Goal: Contribute content: Add original content to the website for others to see

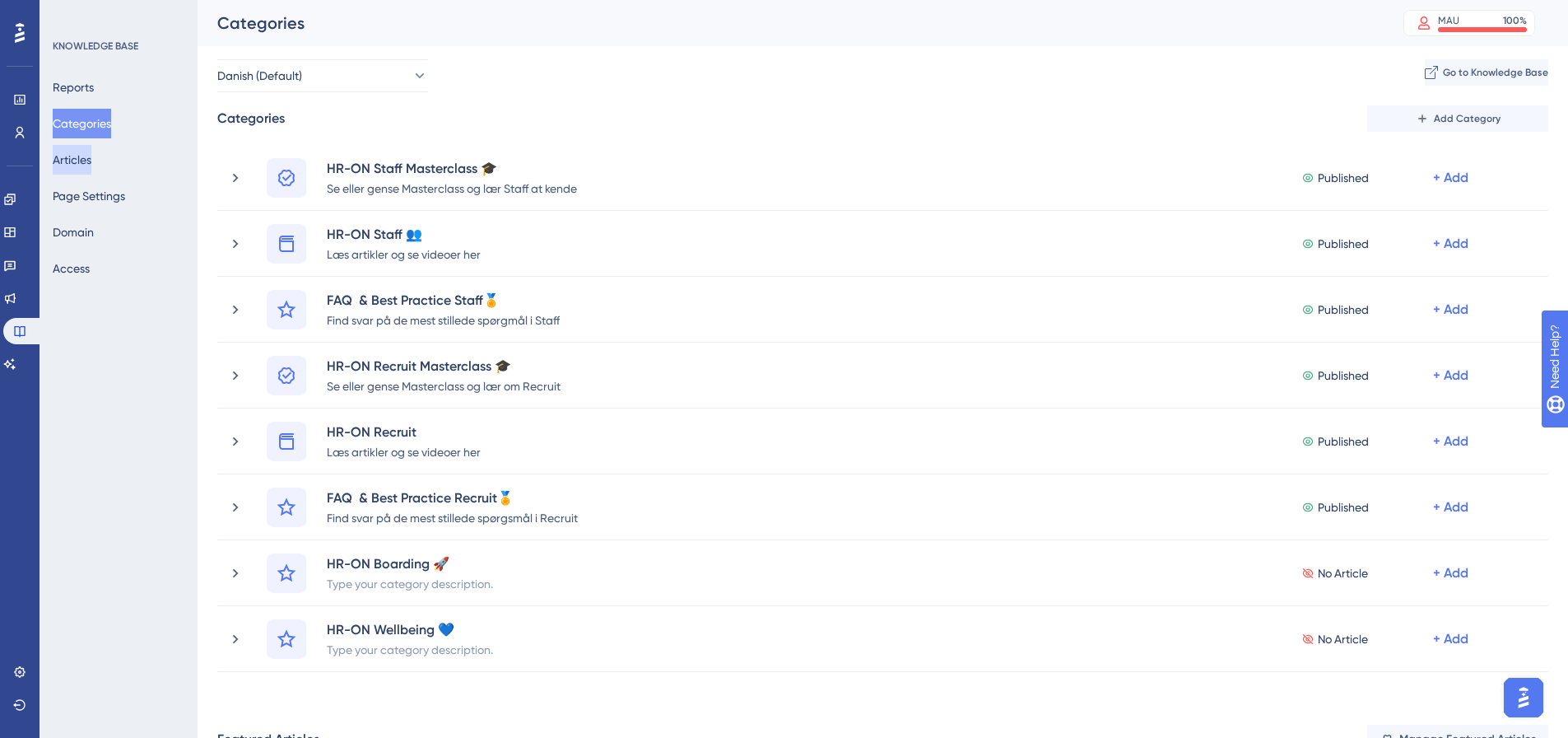
click at [80, 173] on button "Articles" at bounding box center [72, 159] width 38 height 29
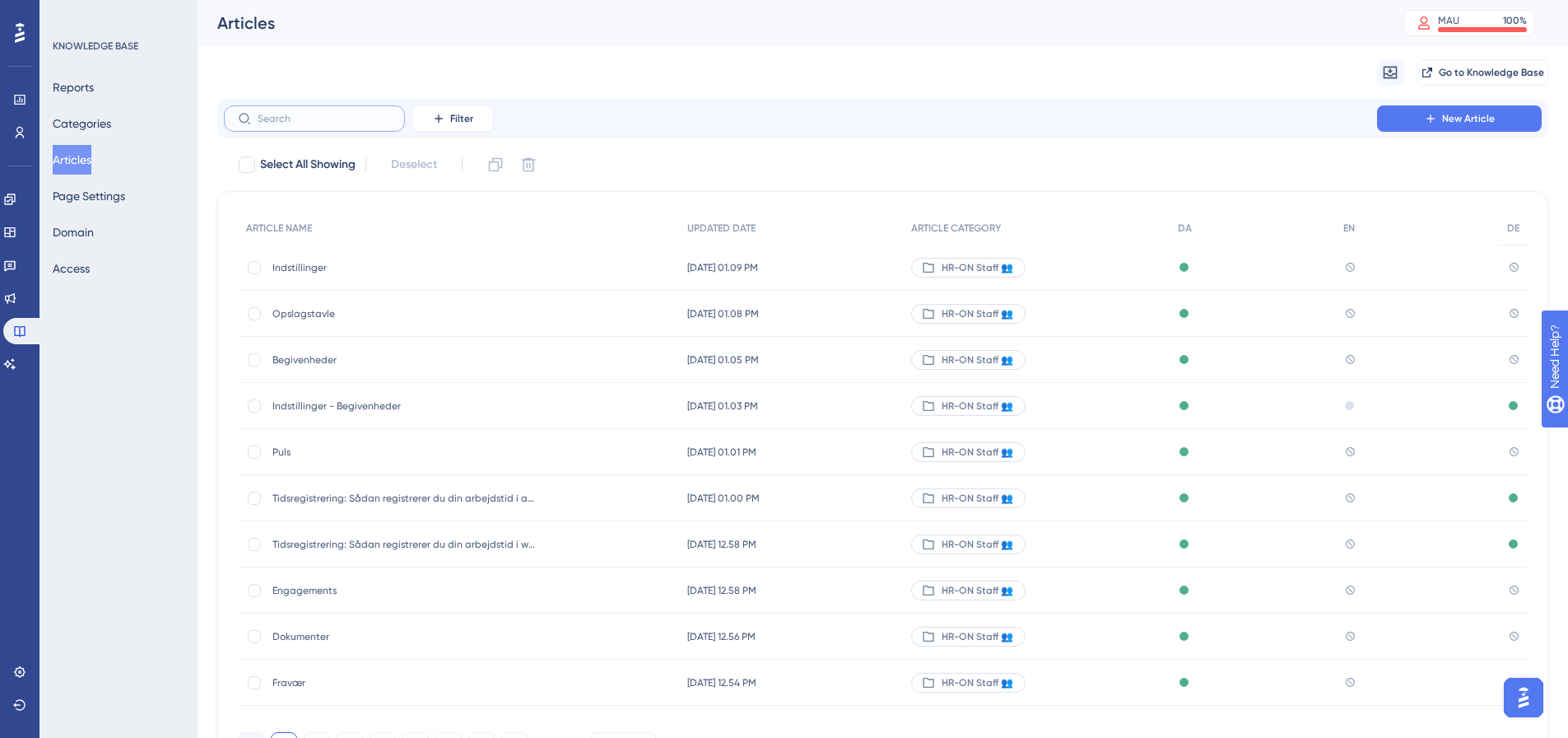
click at [274, 116] on input "text" at bounding box center [324, 119] width 134 height 12
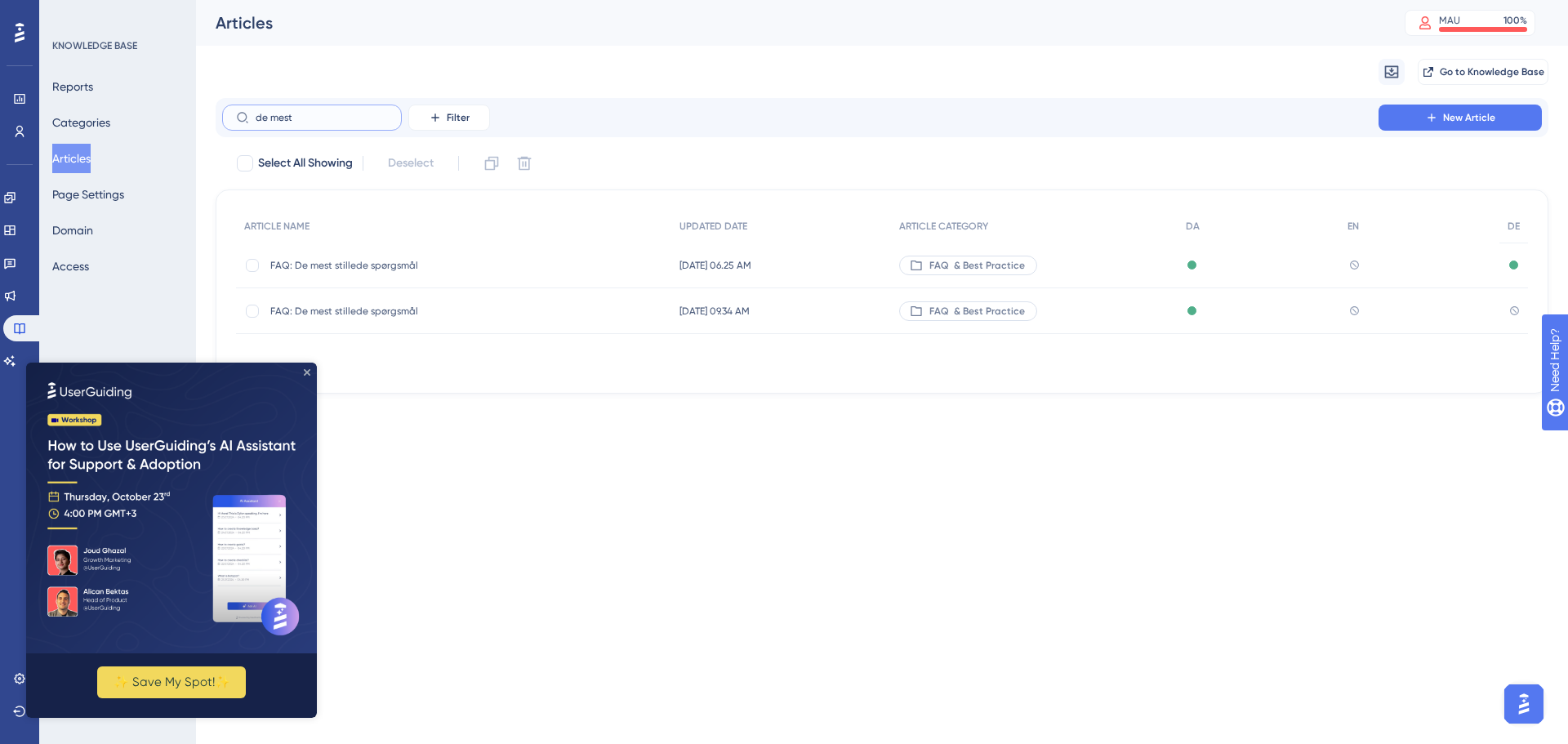
type input "de mest"
click at [307, 372] on icon "Close Preview" at bounding box center [307, 372] width 7 height 7
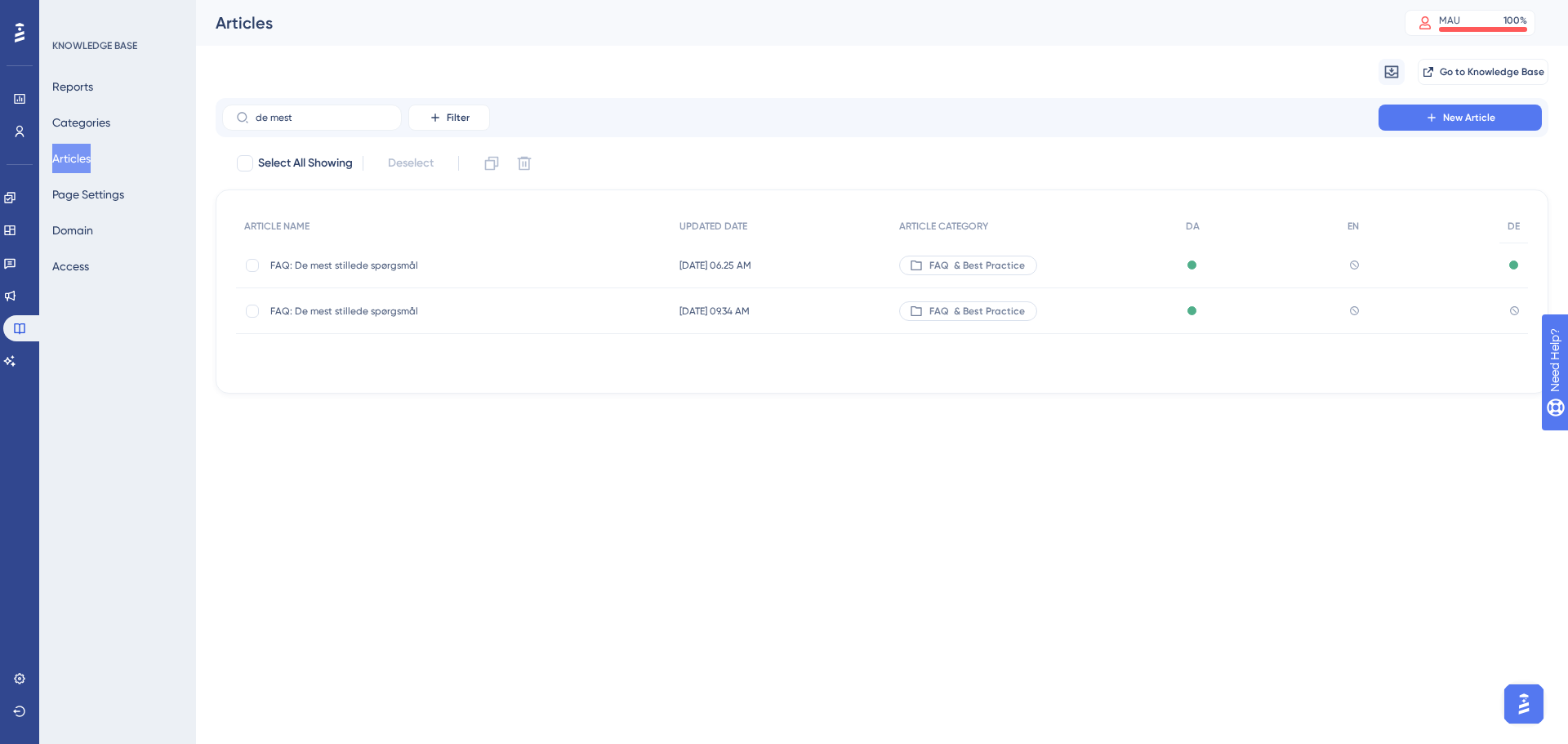
click at [381, 270] on span "FAQ: De mest stillede spørgsmål" at bounding box center [401, 265] width 261 height 13
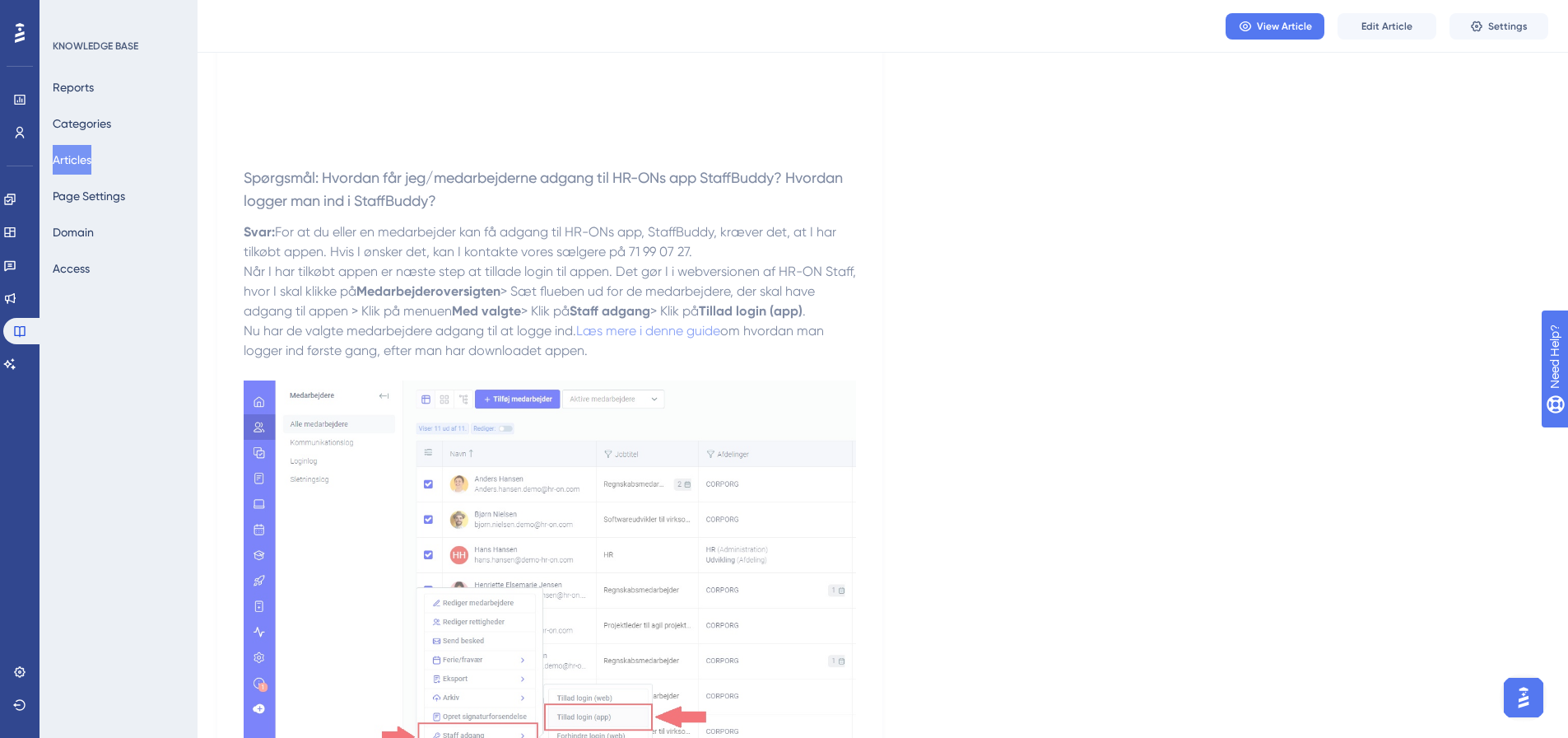
scroll to position [1235, 0]
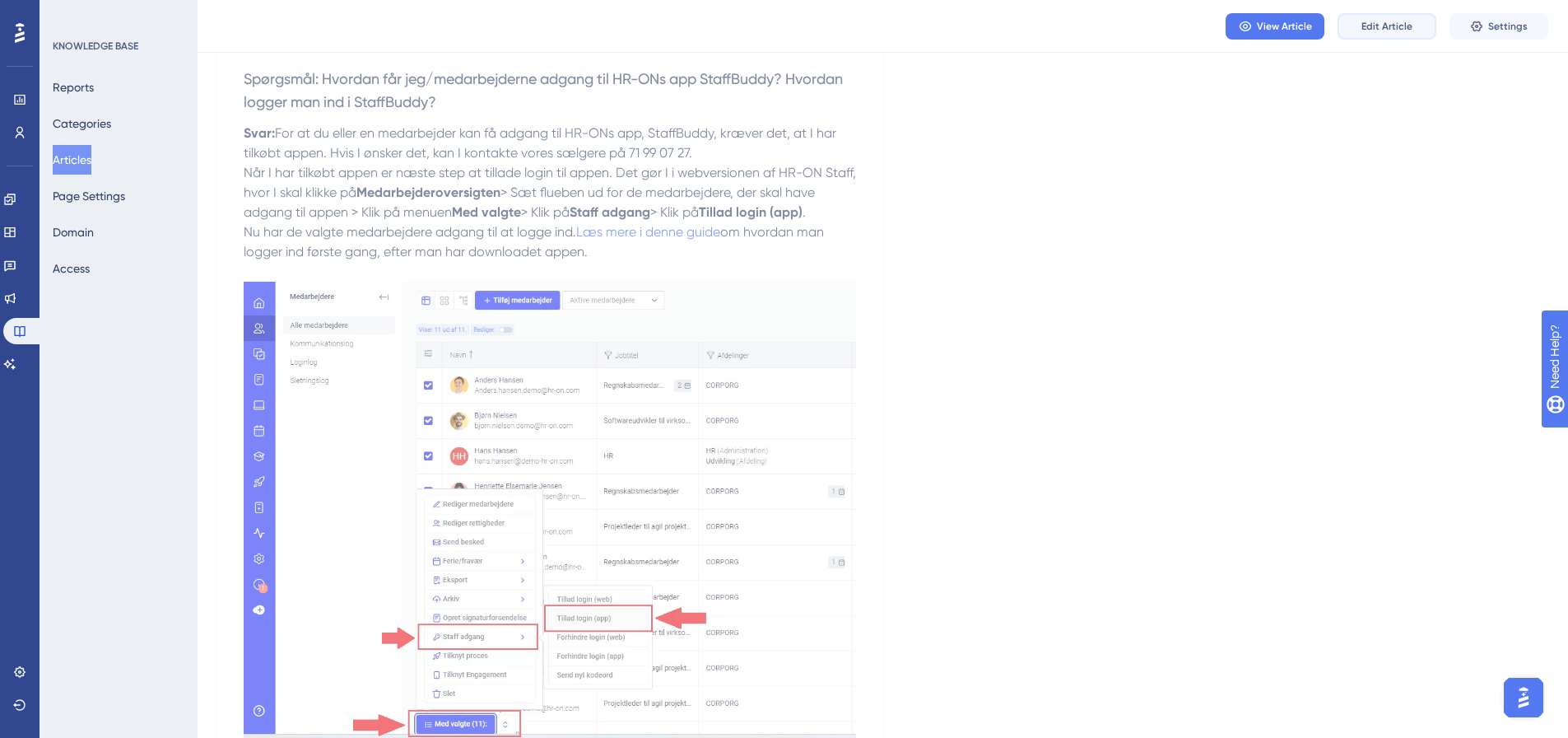
drag, startPoint x: 1399, startPoint y: 28, endPoint x: 1375, endPoint y: 48, distance: 31.2
click at [1399, 28] on span "Edit Article" at bounding box center [1387, 26] width 51 height 13
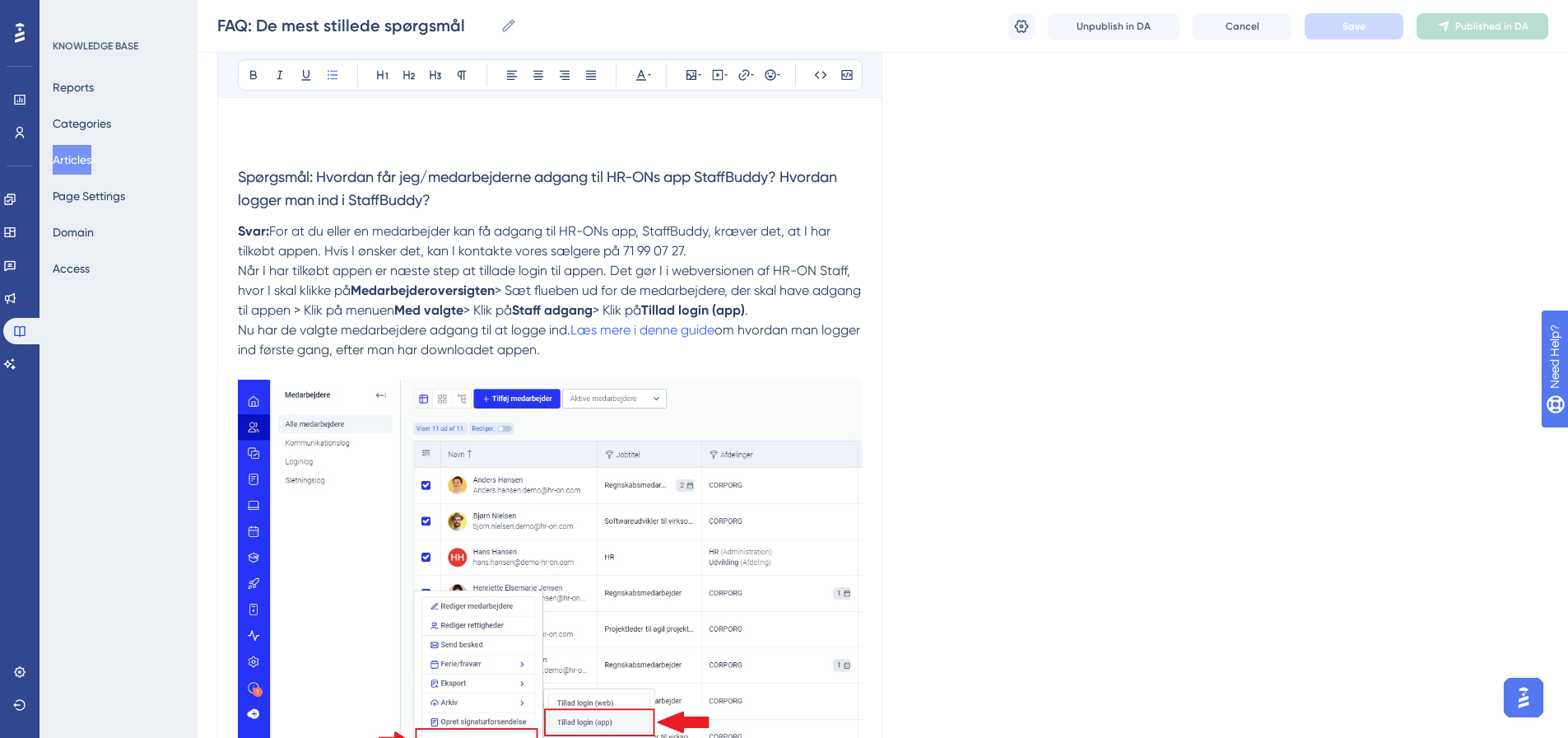
scroll to position [1129, 0]
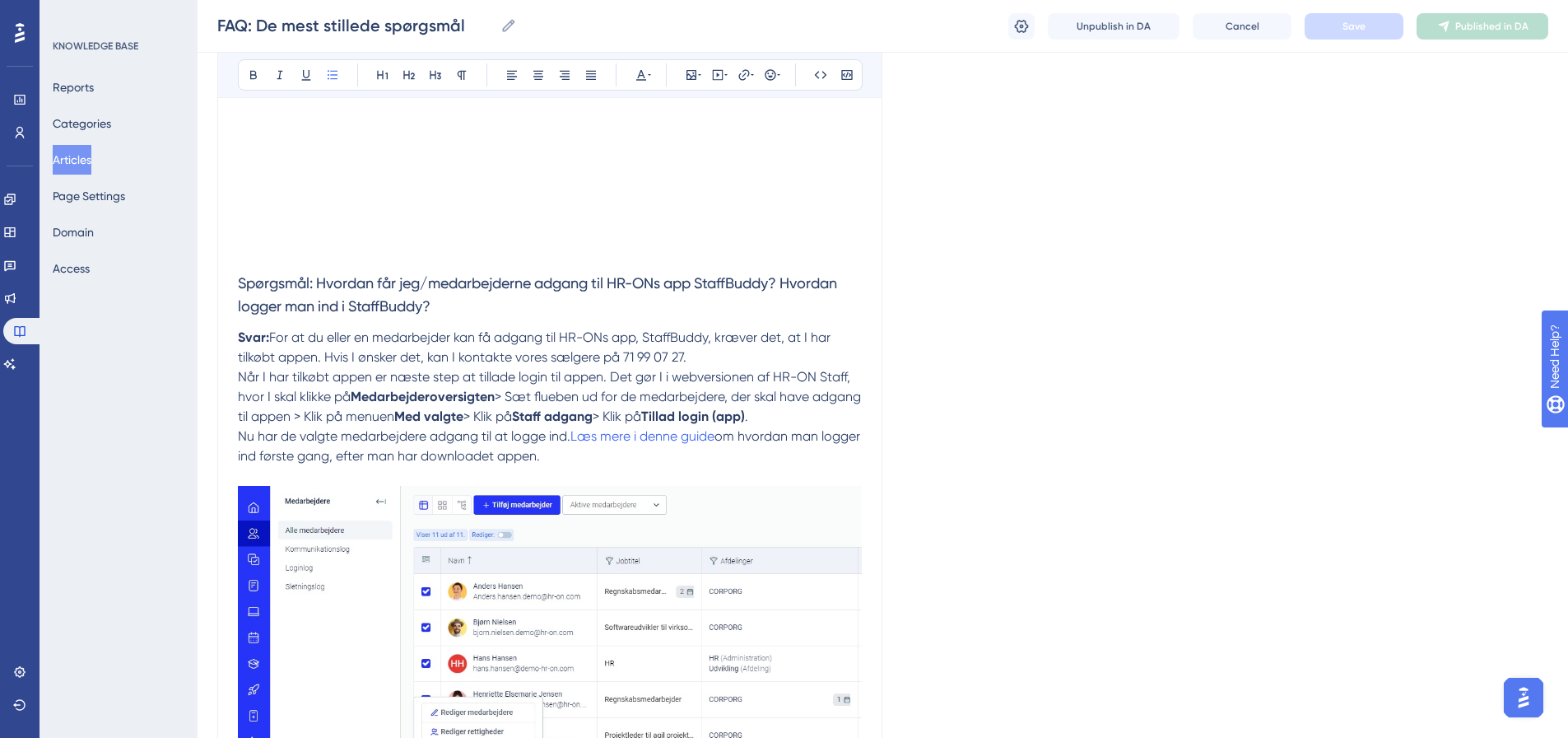
click at [755, 428] on span "om hvordan man logger ind første gang, efter man har downloadet appen." at bounding box center [550, 446] width 626 height 35
click at [745, 74] on icon at bounding box center [744, 75] width 13 height 13
drag, startPoint x: 756, startPoint y: 186, endPoint x: 667, endPoint y: 181, distance: 89.1
click at [667, 181] on label "https://" at bounding box center [744, 183] width 181 height 33
click at [668, 181] on input "https://" at bounding box center [745, 183] width 153 height 18
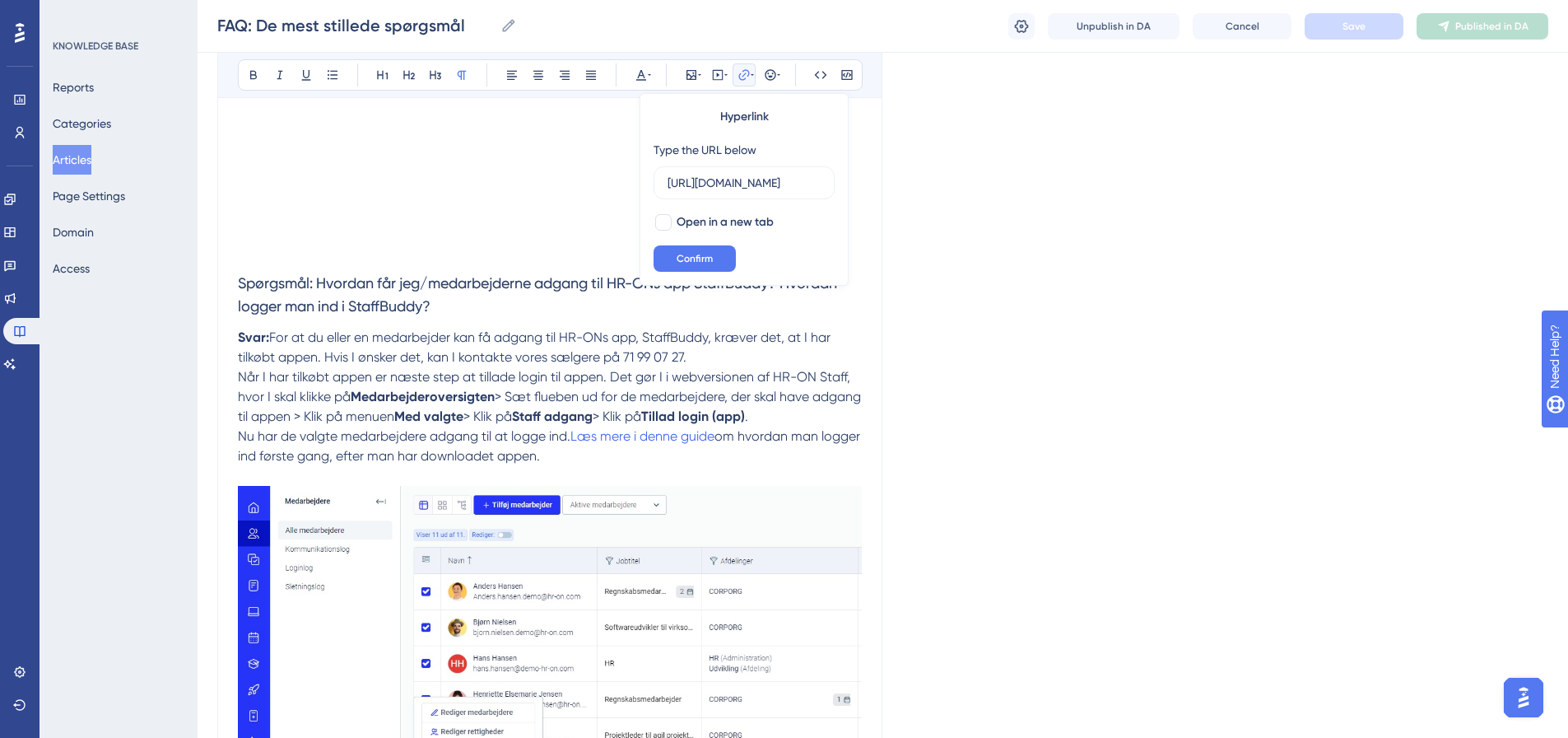
scroll to position [0, 323]
type input "[URL][DOMAIN_NAME]"
click at [694, 256] on span "Confirm" at bounding box center [695, 257] width 36 height 13
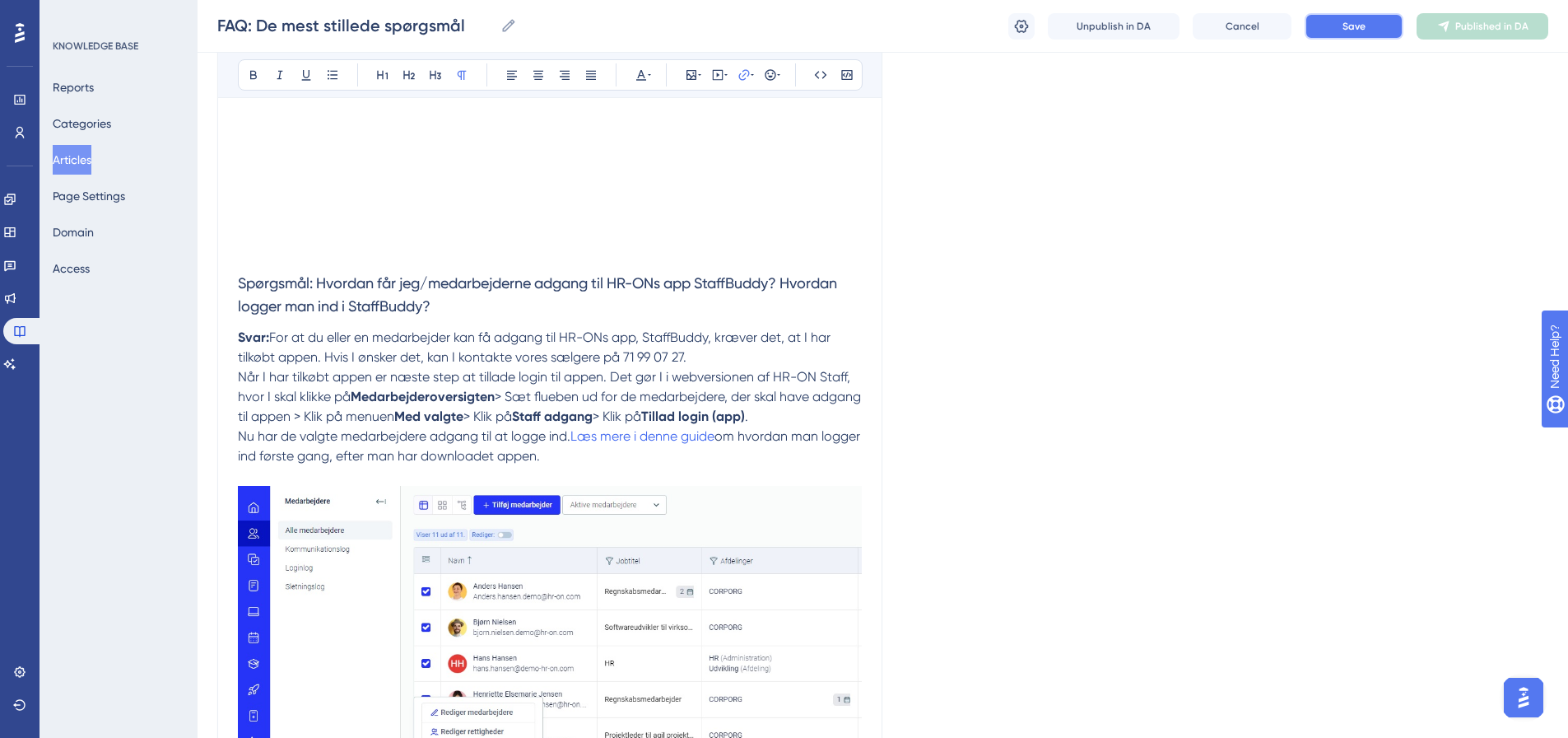
click at [1371, 28] on button "Save" at bounding box center [1354, 26] width 99 height 27
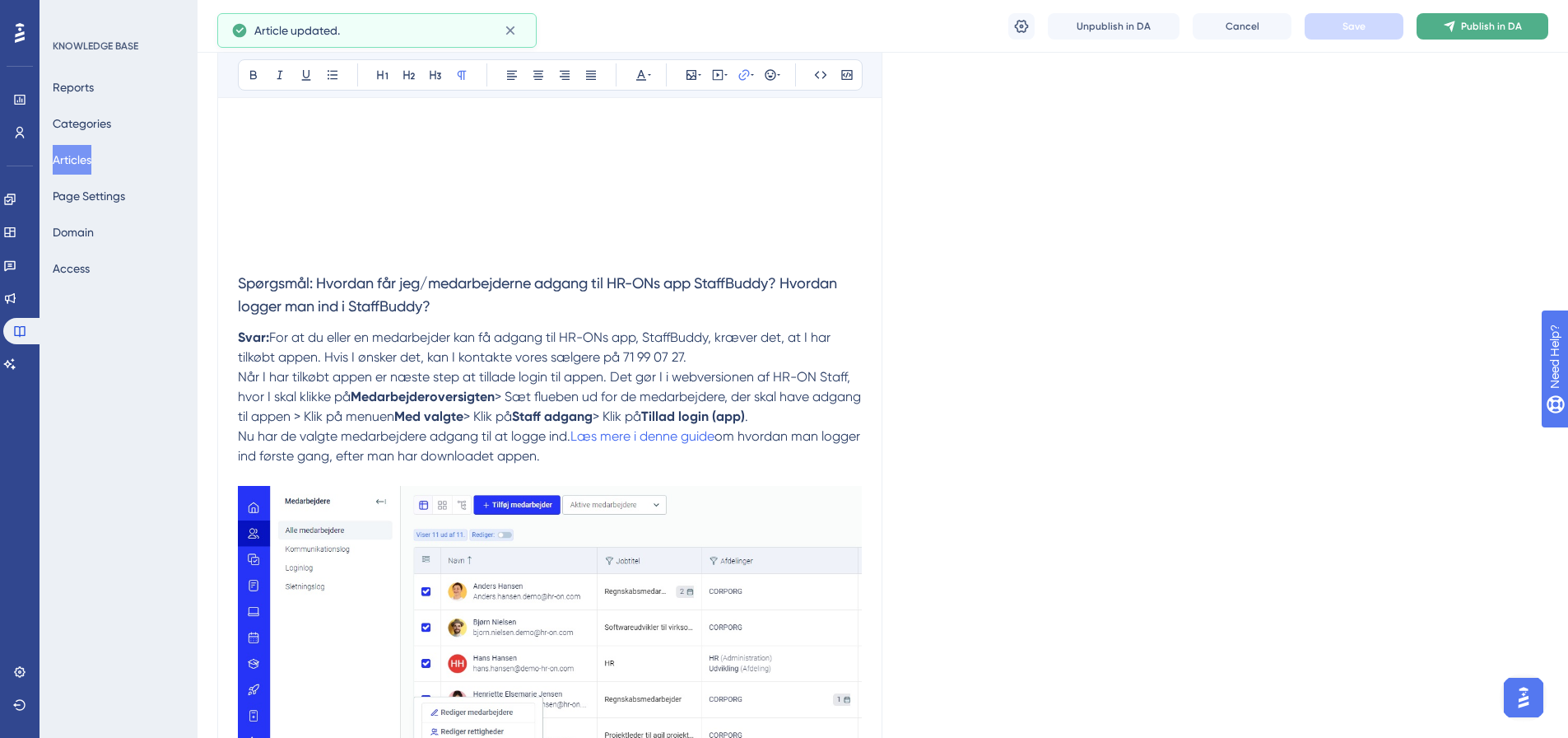
click at [1484, 34] on button "Publish in DA" at bounding box center [1483, 26] width 132 height 27
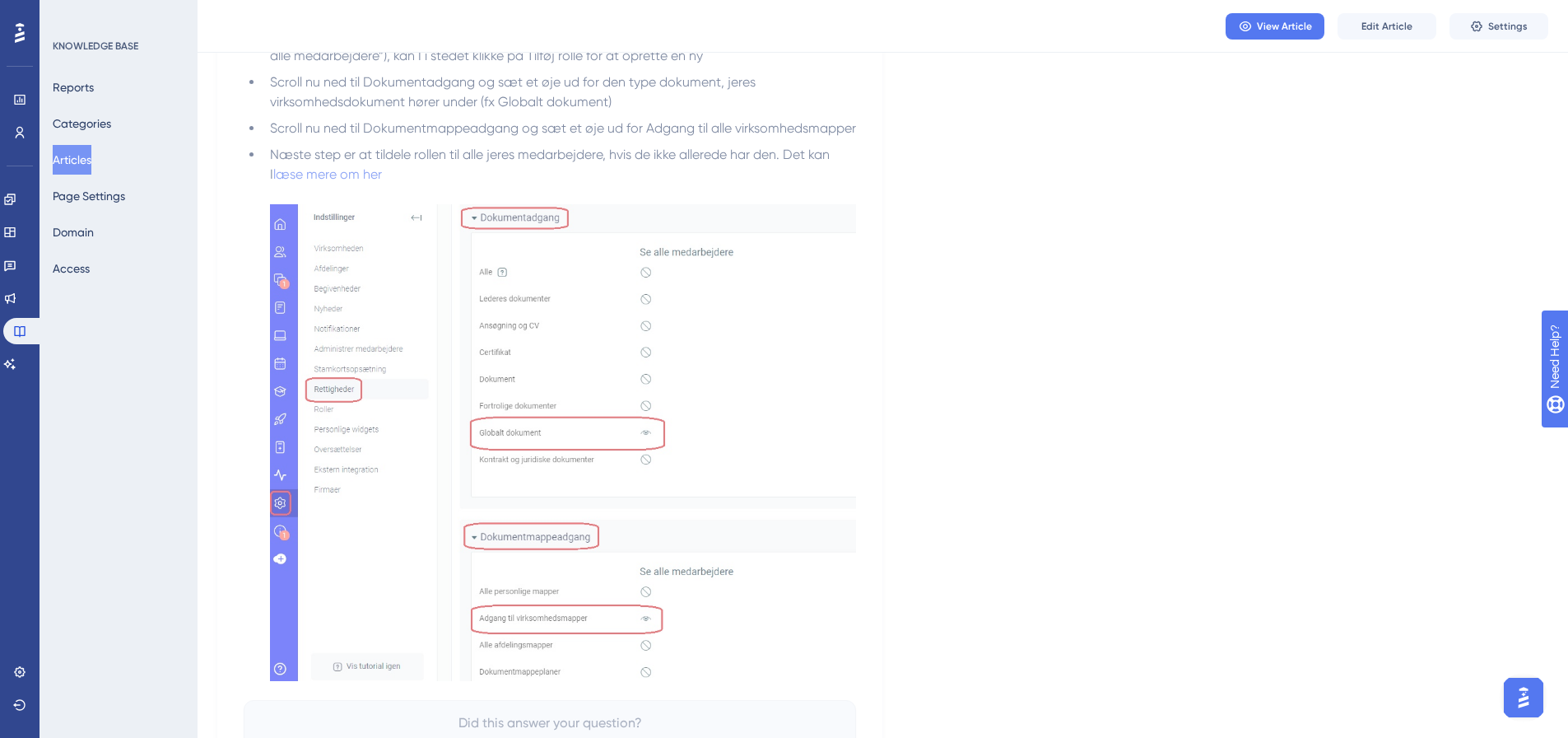
scroll to position [2937, 0]
click at [1408, 31] on span "Edit Article" at bounding box center [1387, 26] width 51 height 13
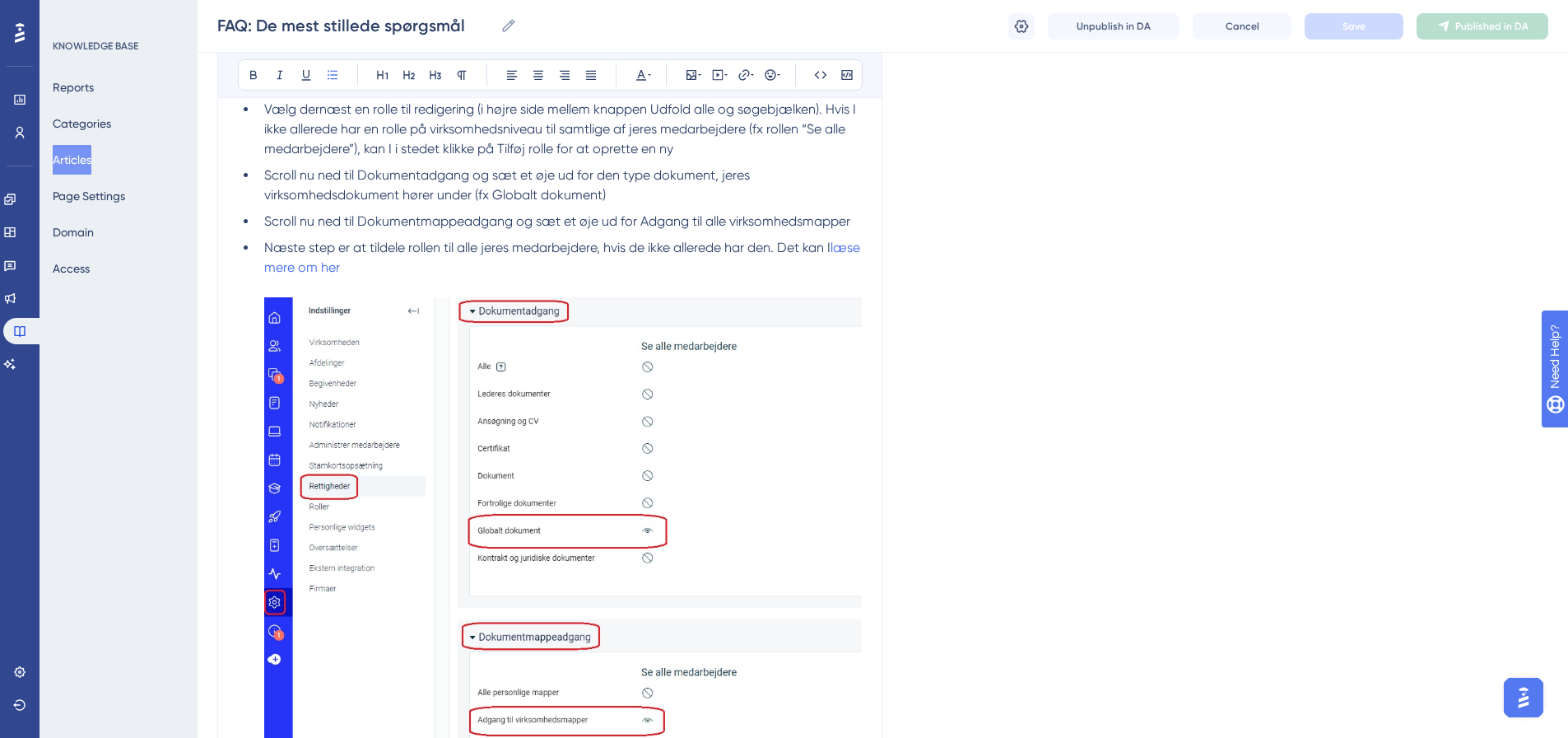
scroll to position [2669, 0]
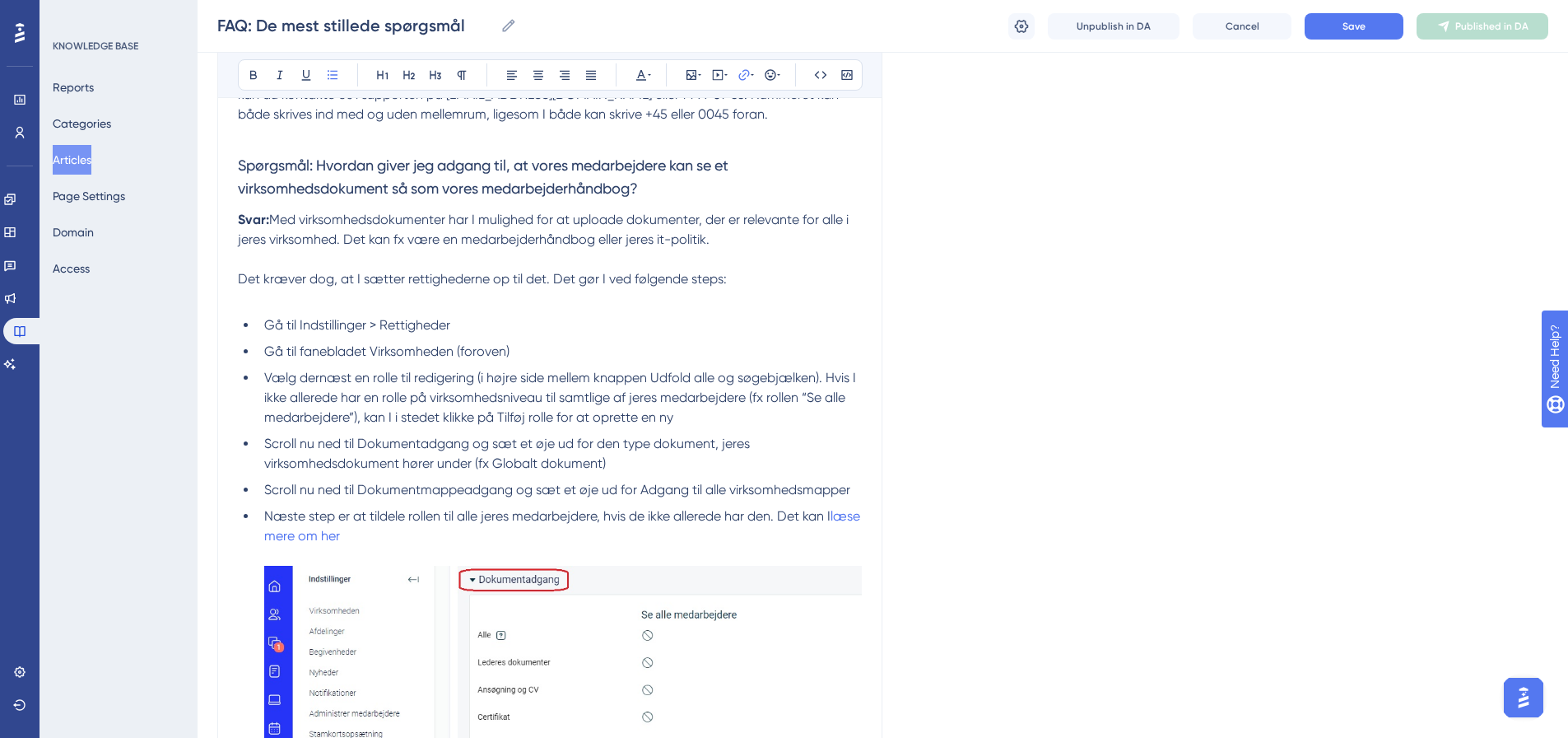
drag, startPoint x: 717, startPoint y: 187, endPoint x: 666, endPoint y: 182, distance: 51.2
click at [666, 182] on label "https://" at bounding box center [744, 183] width 181 height 33
click at [668, 182] on input "https://" at bounding box center [745, 183] width 153 height 18
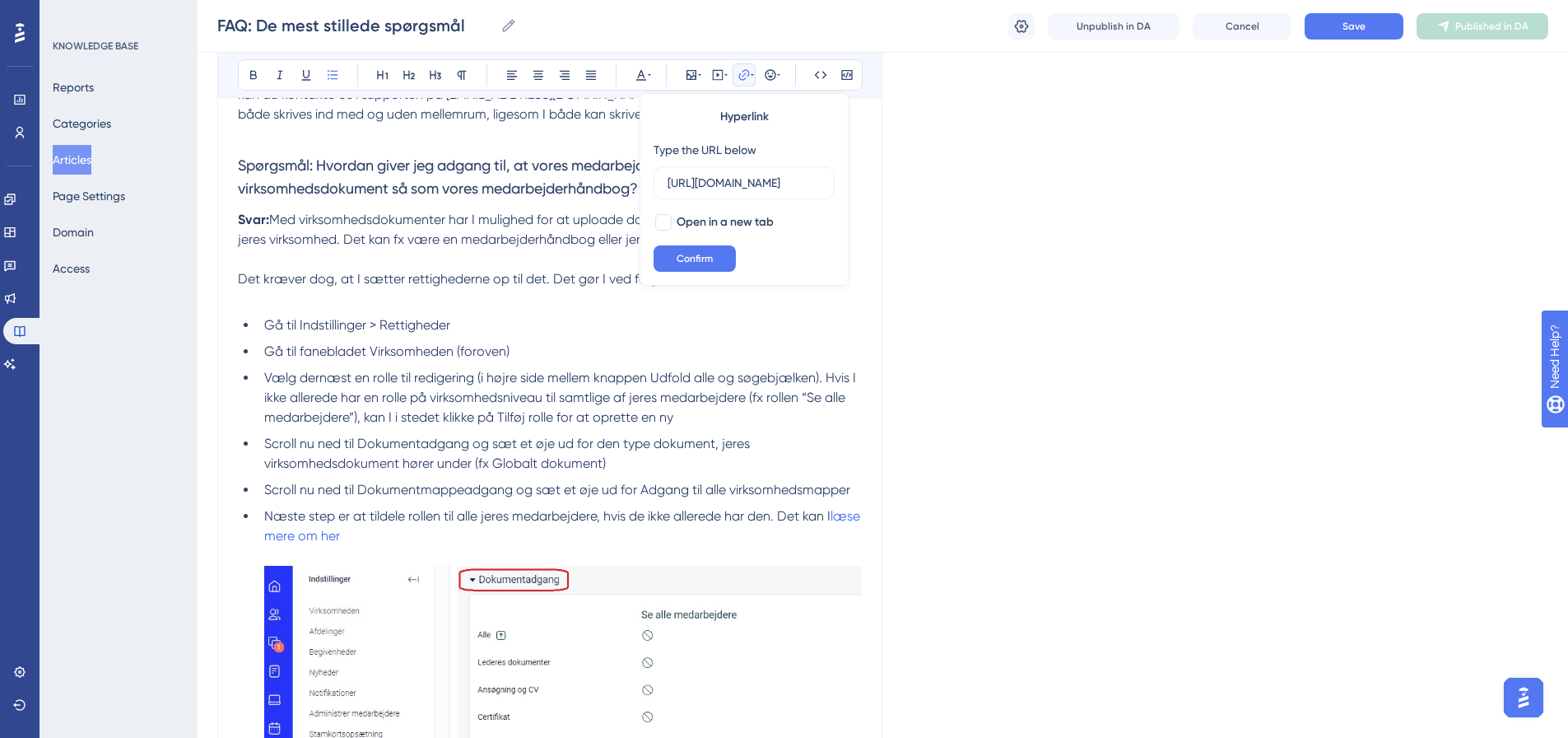
scroll to position [0, 99]
type input "[URL][DOMAIN_NAME]"
click at [691, 252] on button "Confirm" at bounding box center [695, 258] width 83 height 27
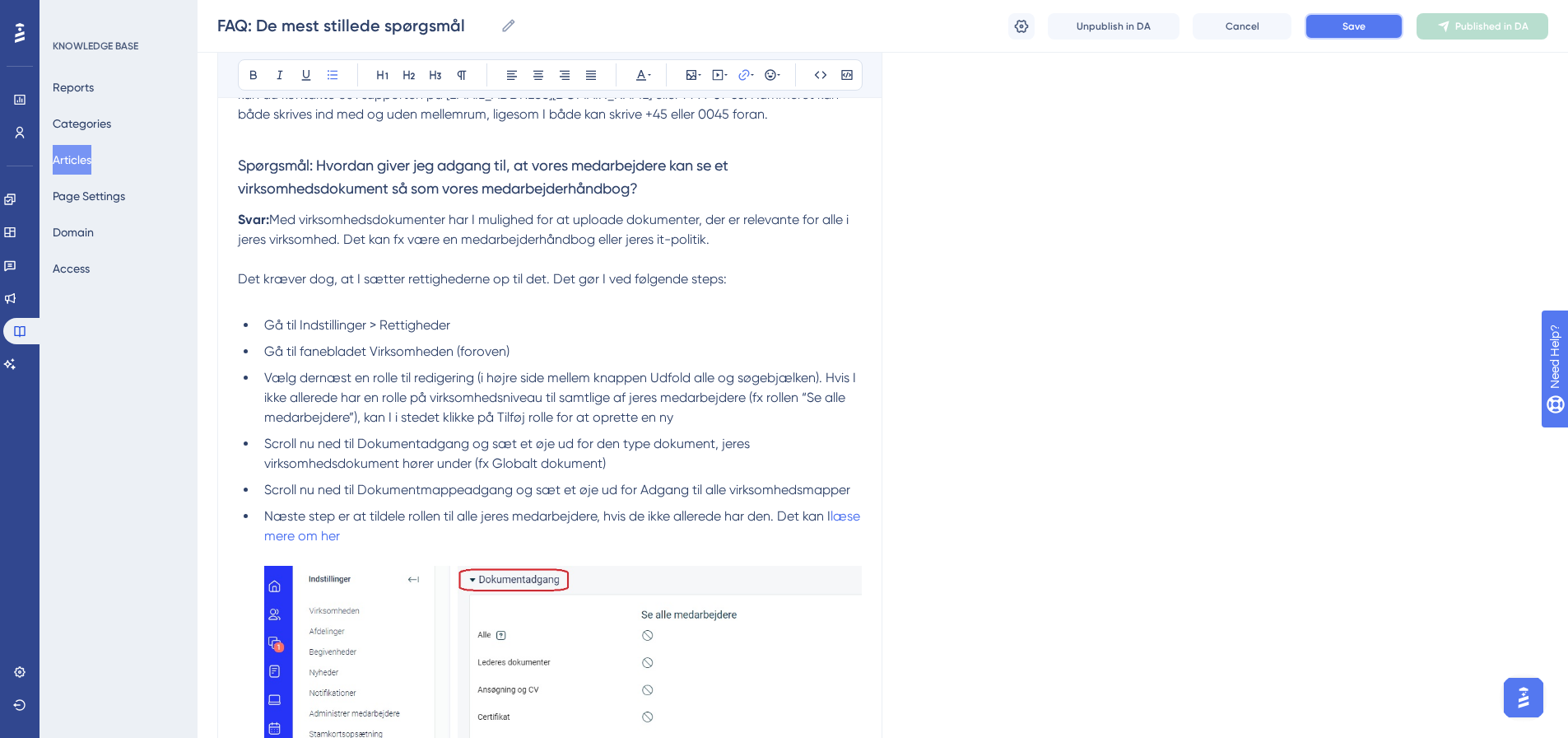
click at [1350, 28] on span "Save" at bounding box center [1354, 26] width 23 height 13
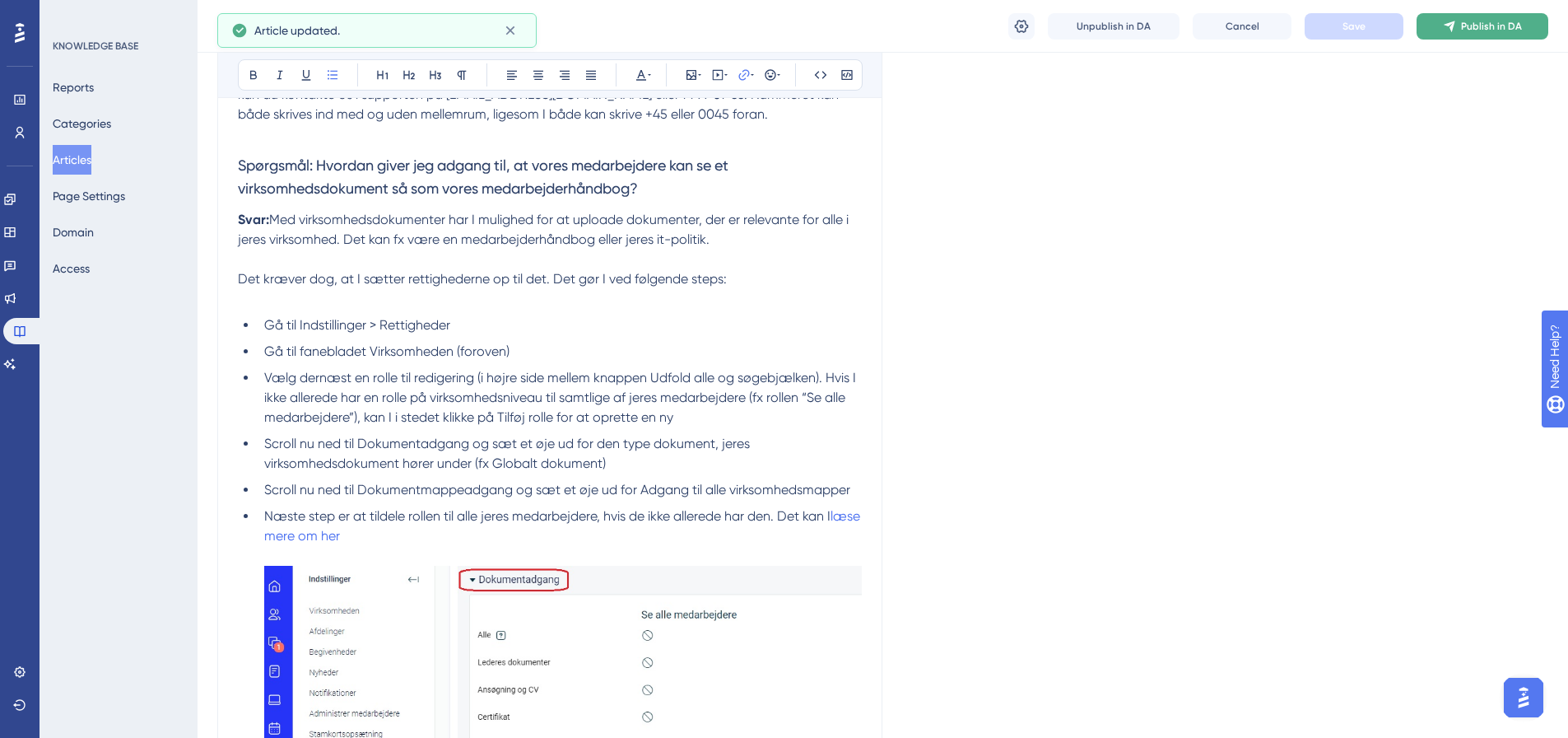
click at [1484, 28] on span "Publish in DA" at bounding box center [1492, 26] width 61 height 13
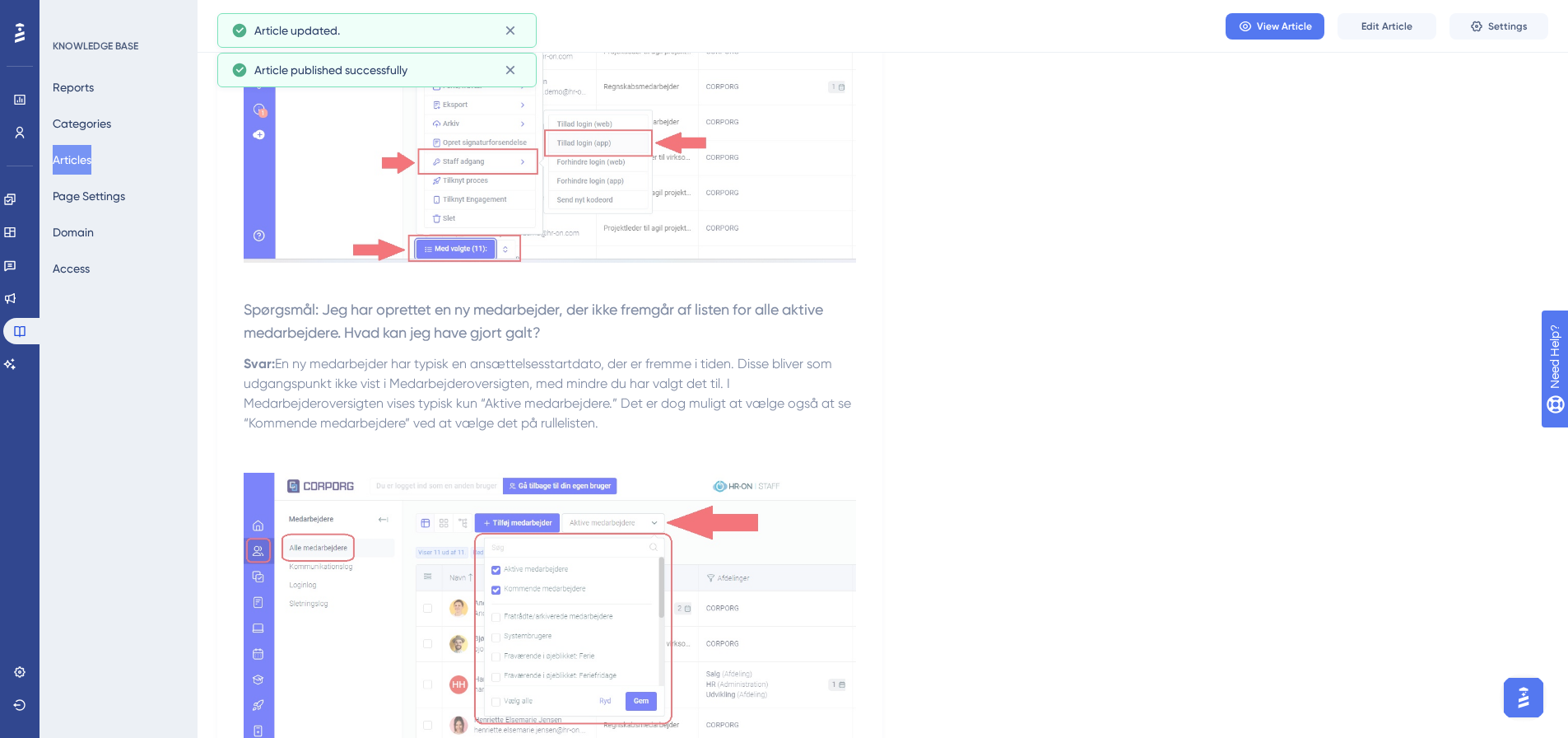
scroll to position [1702, 0]
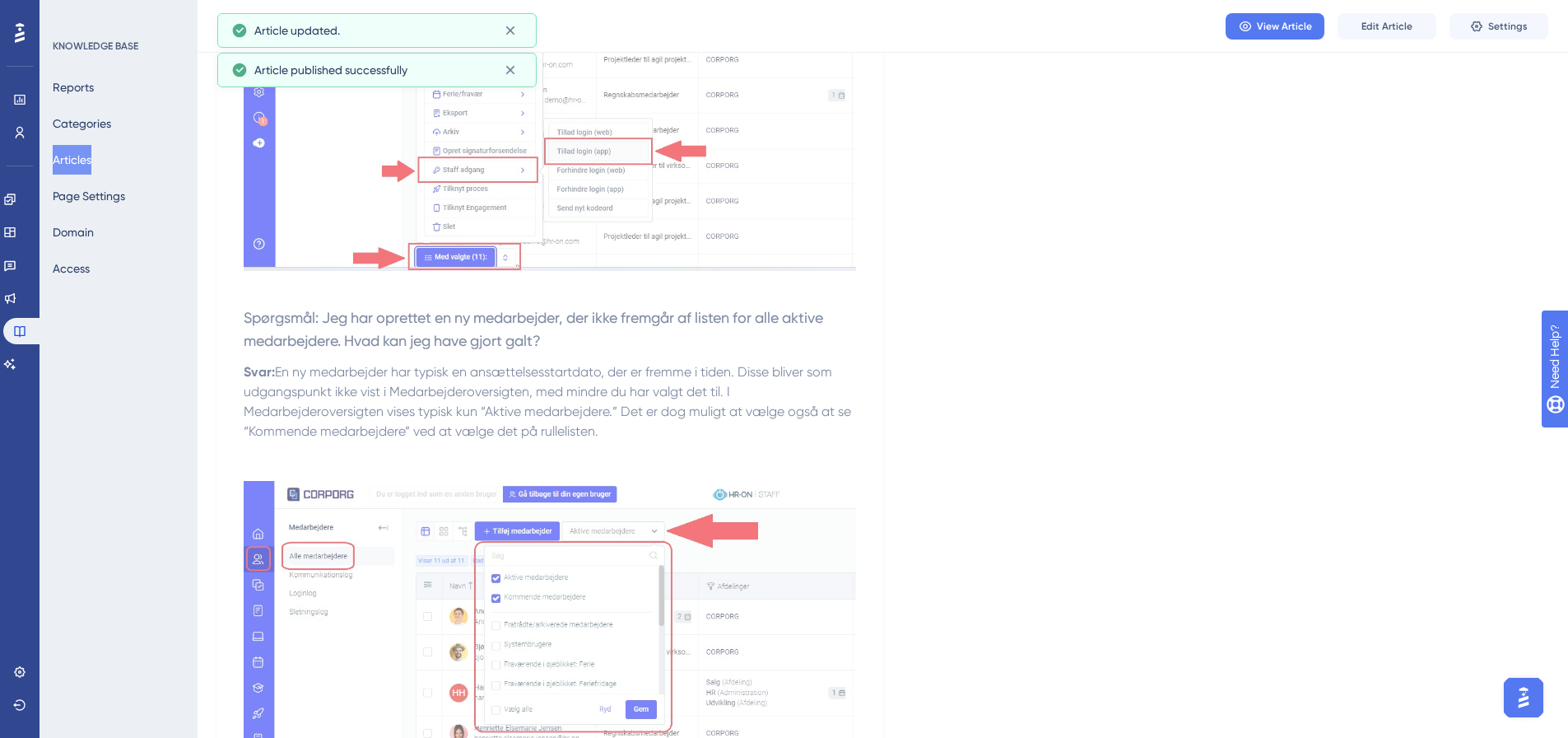
click at [84, 165] on button "Articles" at bounding box center [72, 159] width 38 height 29
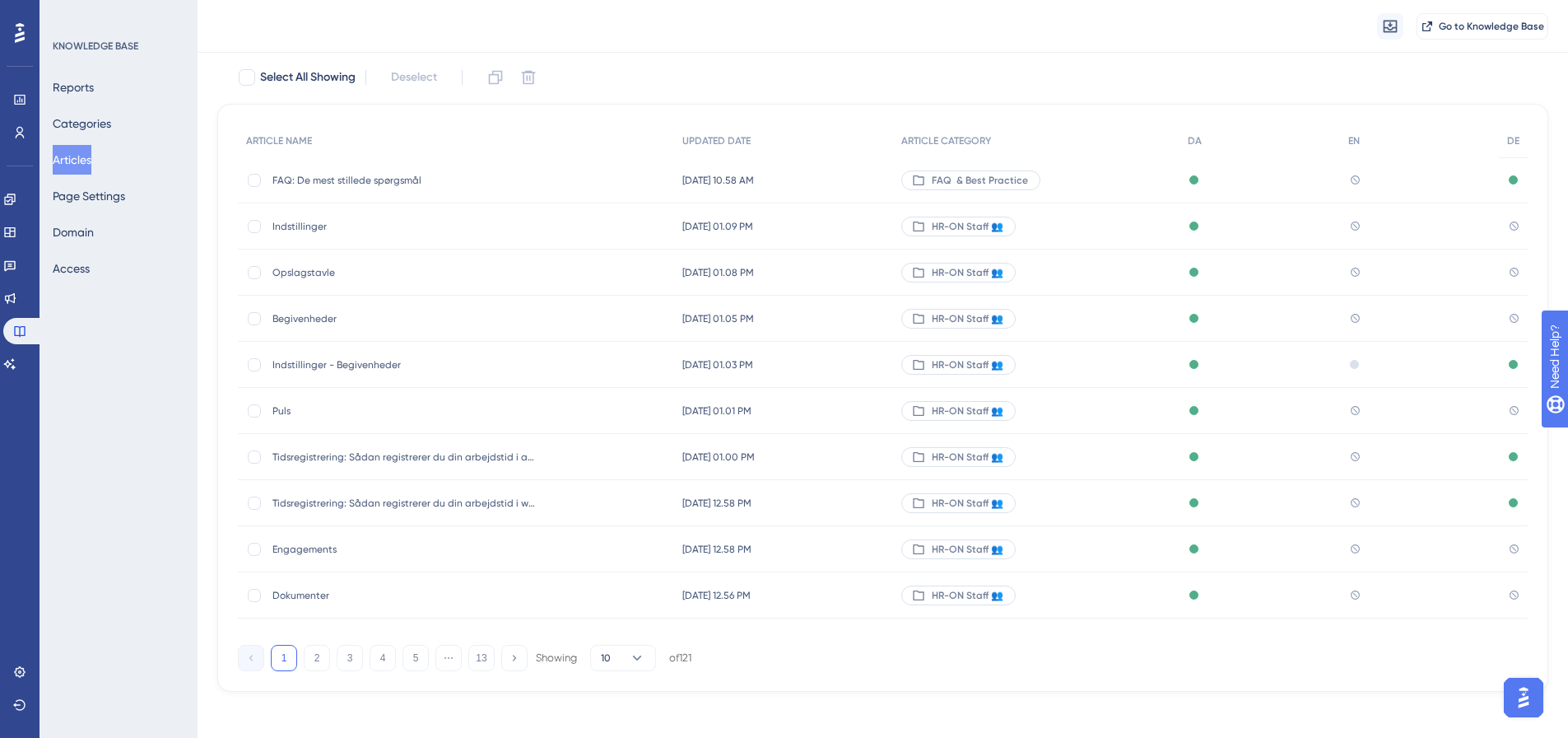
scroll to position [100, 0]
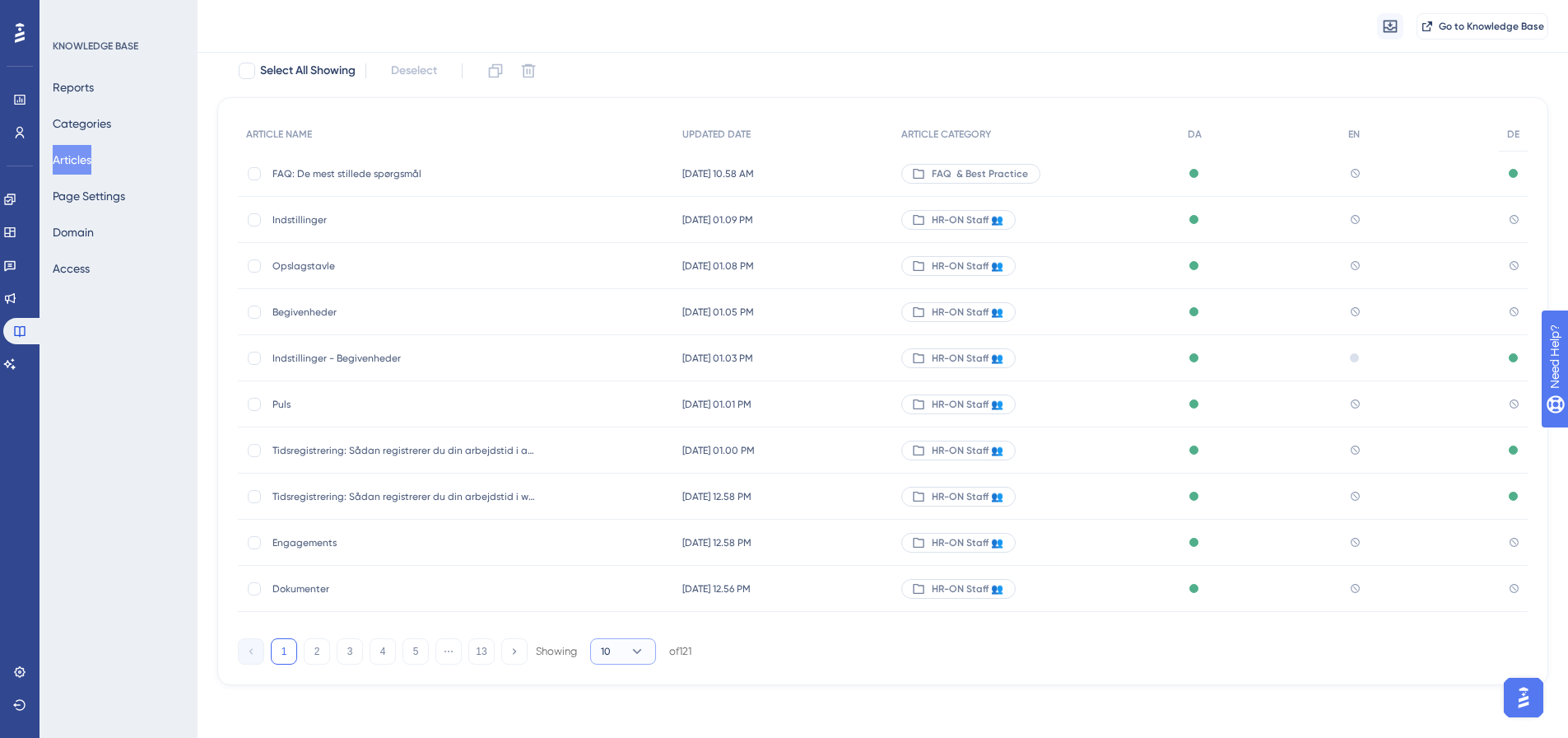
click at [637, 656] on icon at bounding box center [637, 652] width 17 height 17
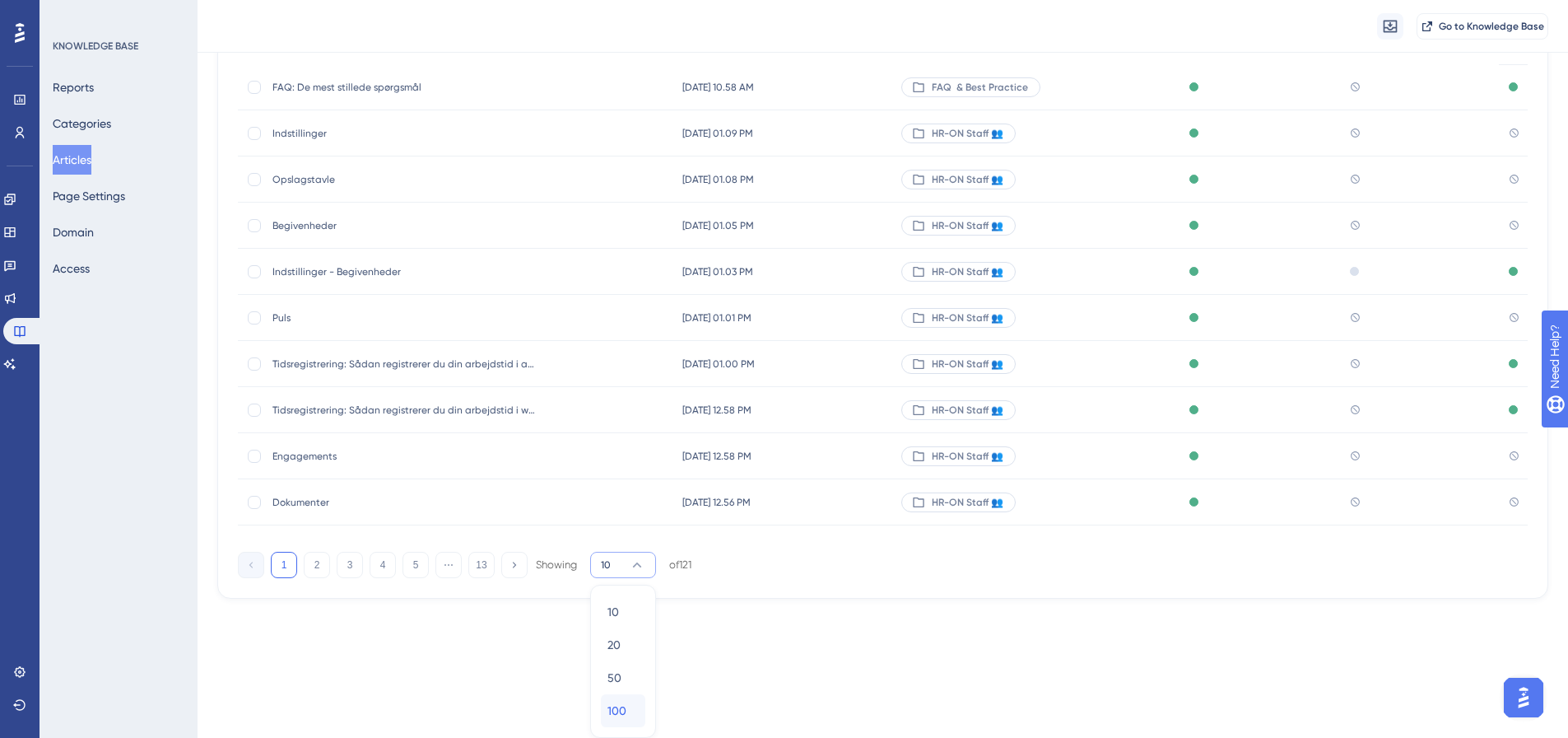
click at [624, 710] on span "100" at bounding box center [616, 710] width 19 height 20
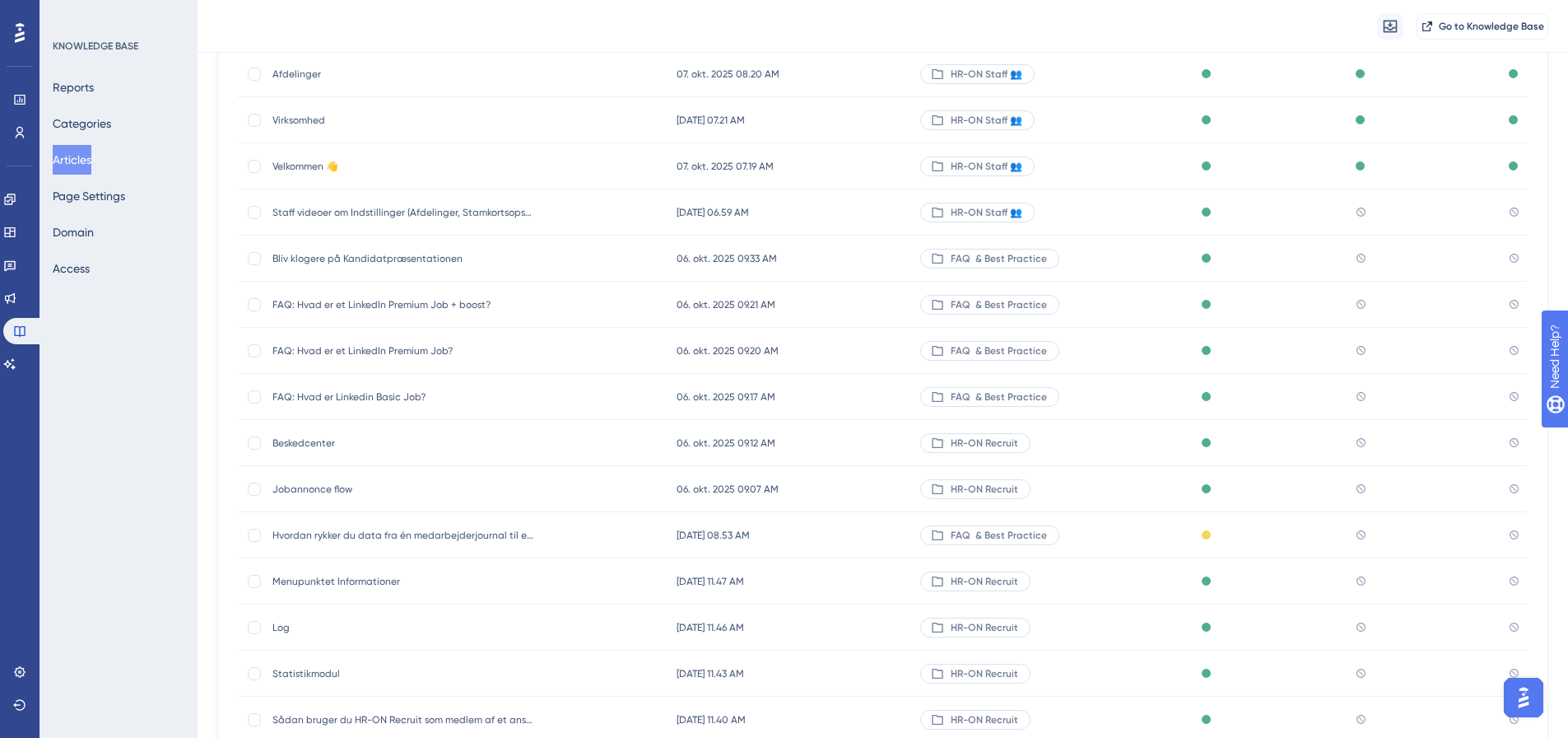
scroll to position [3481, 0]
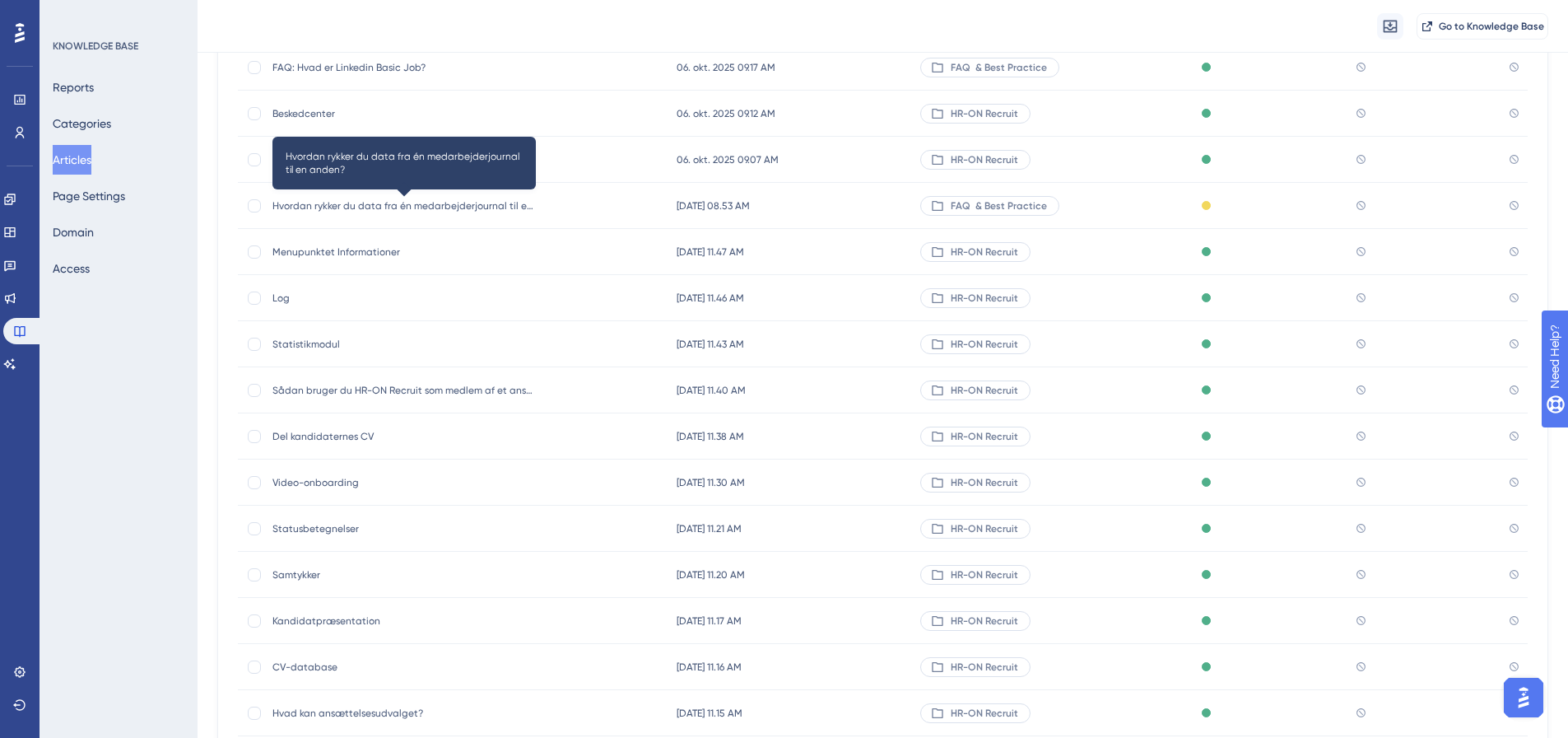
click at [490, 202] on span "Hvordan rykker du data fra én medarbejderjournal til en anden?" at bounding box center [404, 205] width 263 height 13
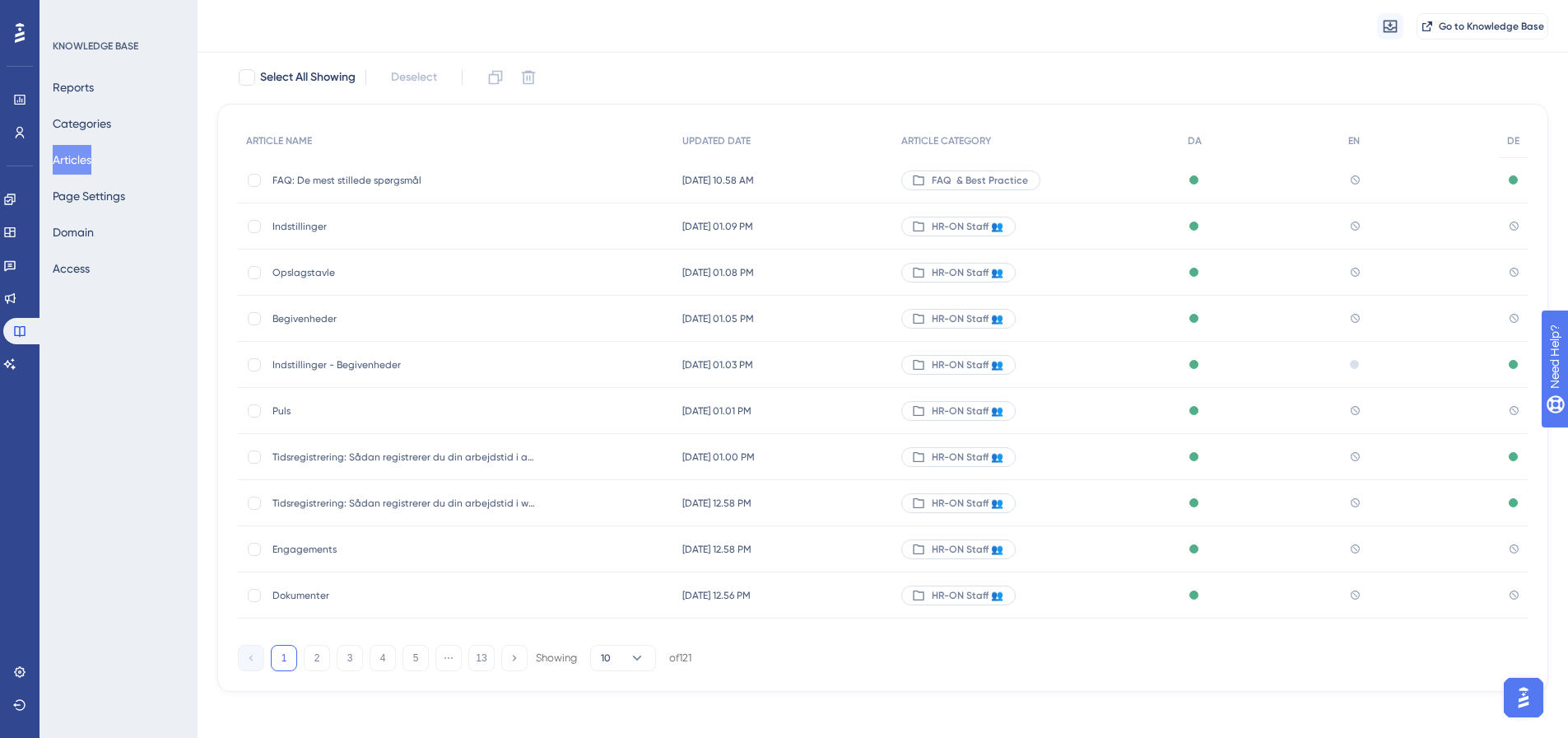
scroll to position [100, 0]
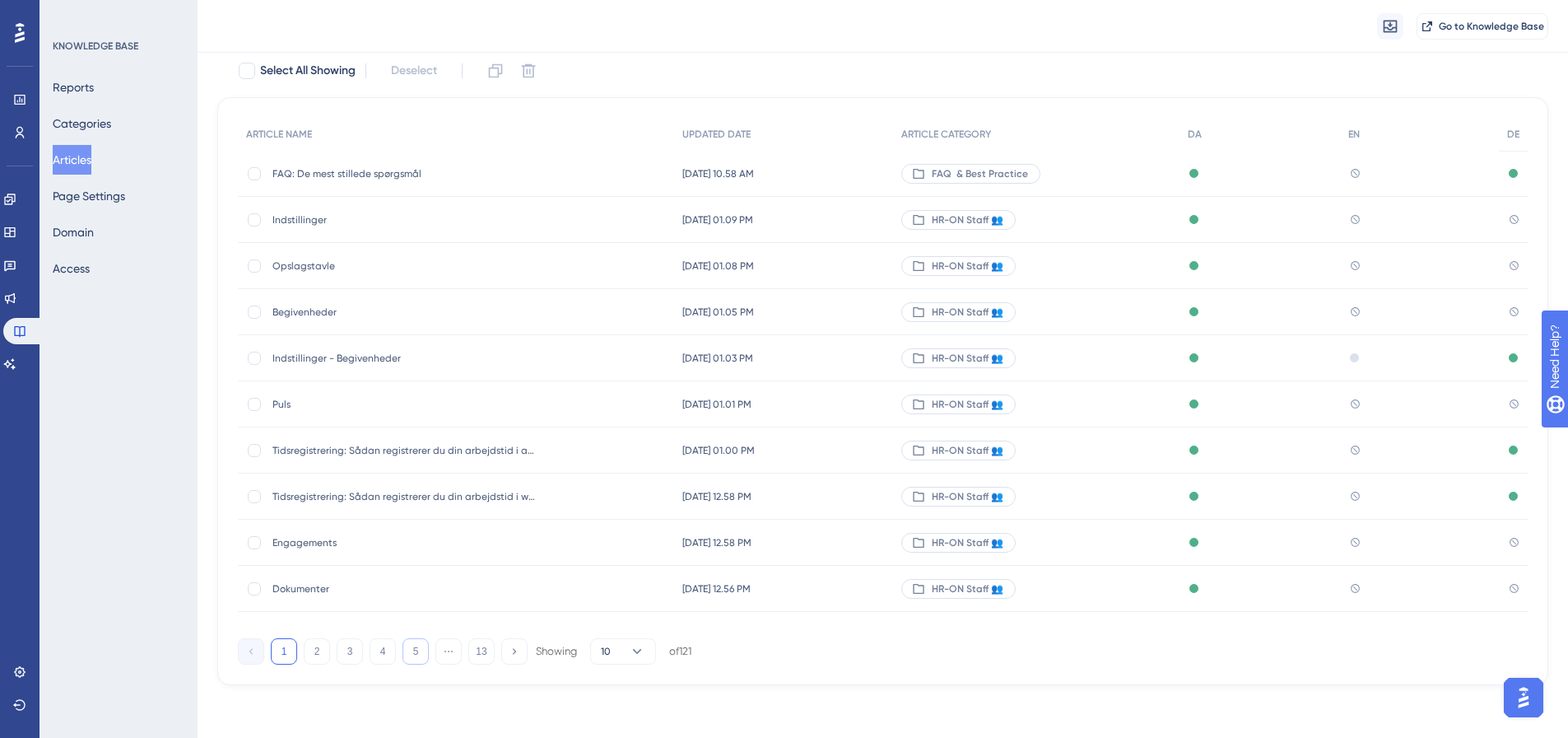
click at [413, 651] on button "5" at bounding box center [416, 651] width 27 height 27
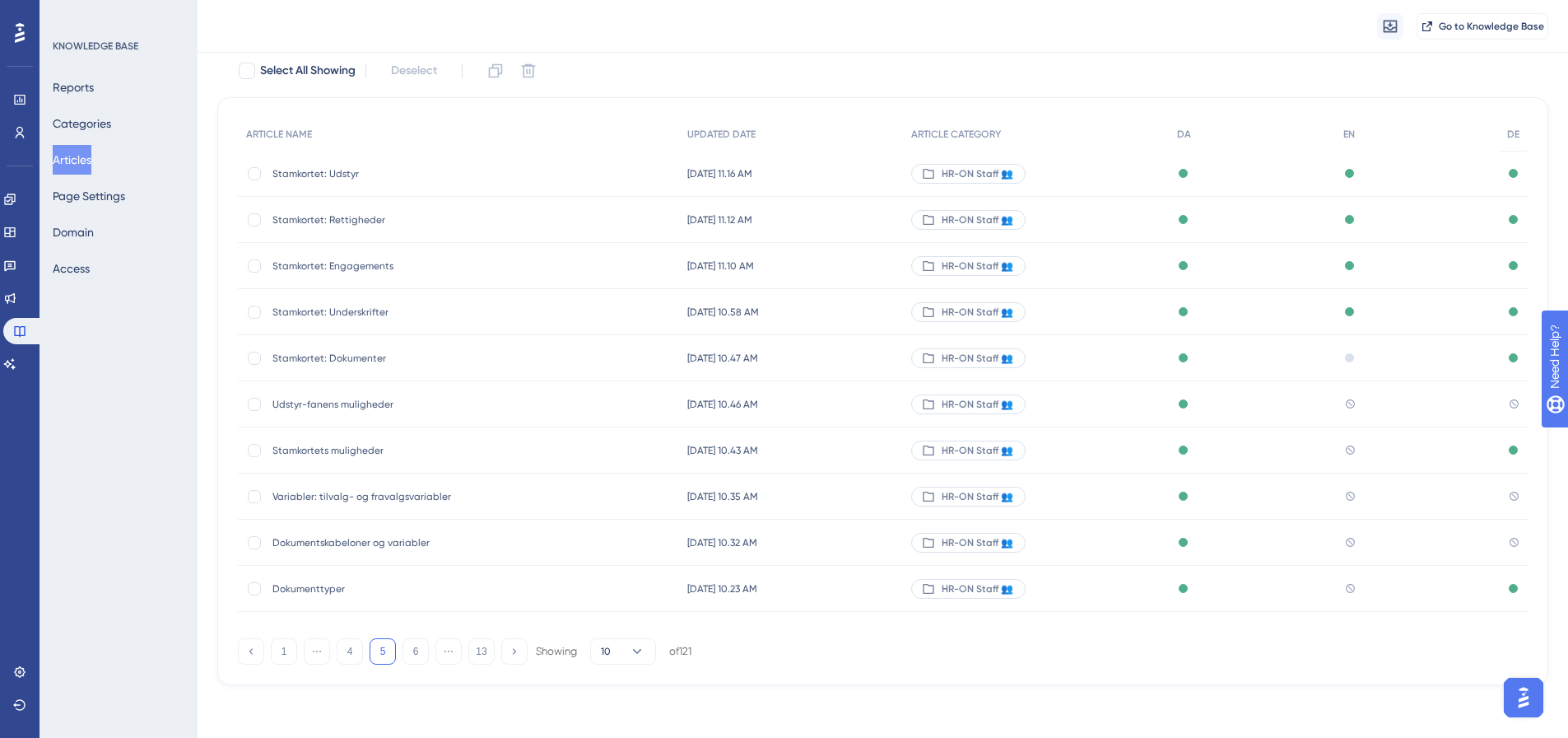
click at [487, 656] on button "13" at bounding box center [481, 651] width 27 height 27
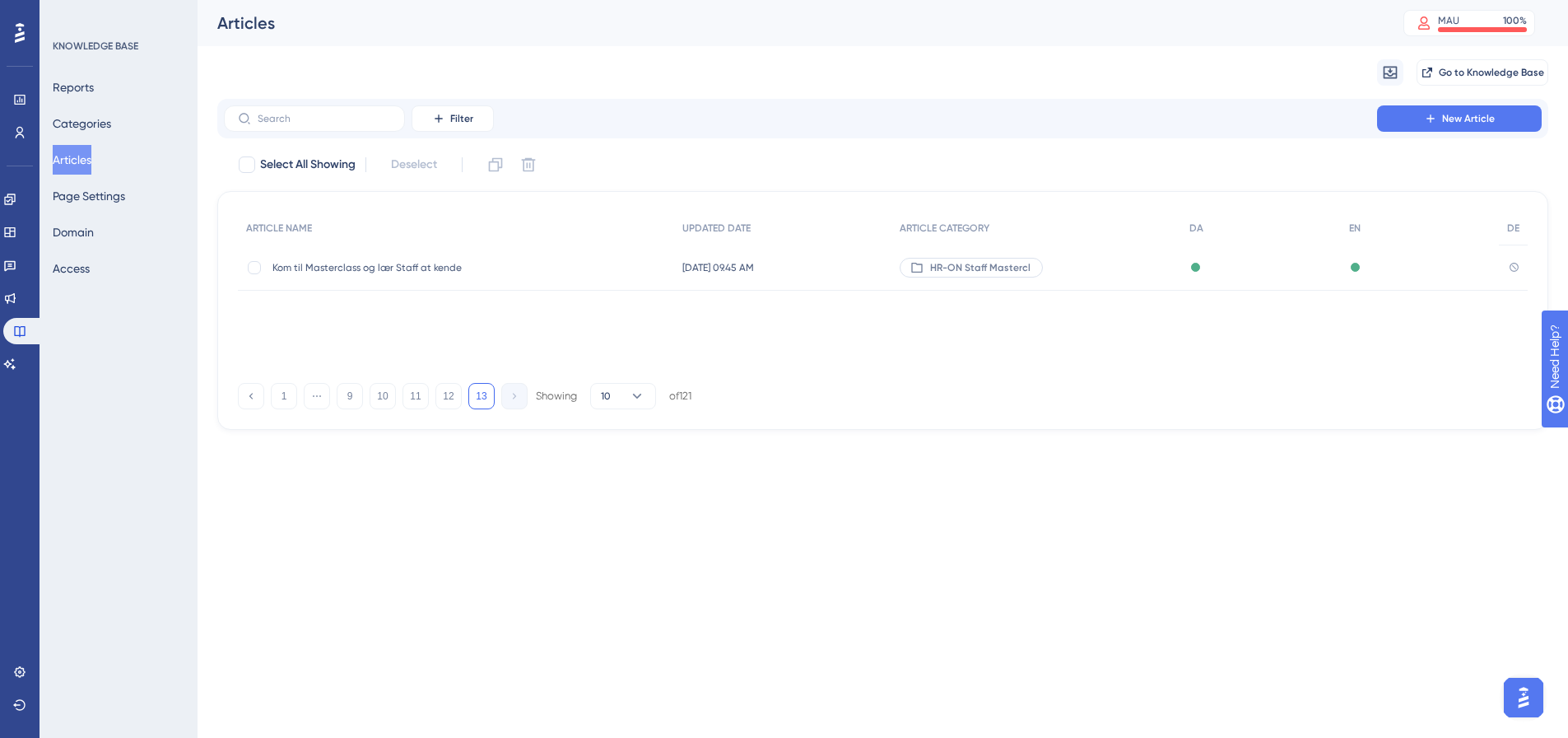
scroll to position [0, 0]
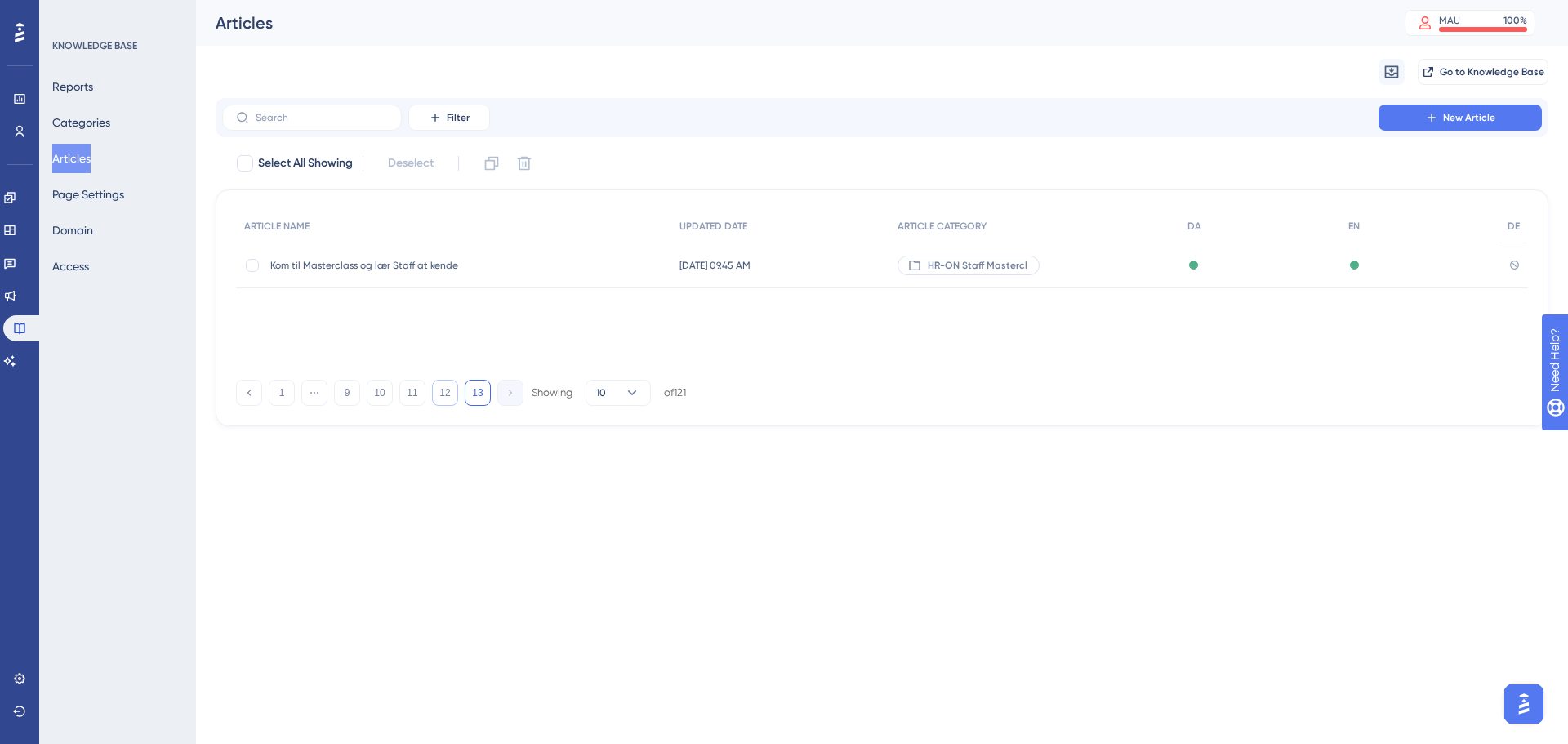
click at [448, 396] on button "12" at bounding box center [444, 393] width 26 height 26
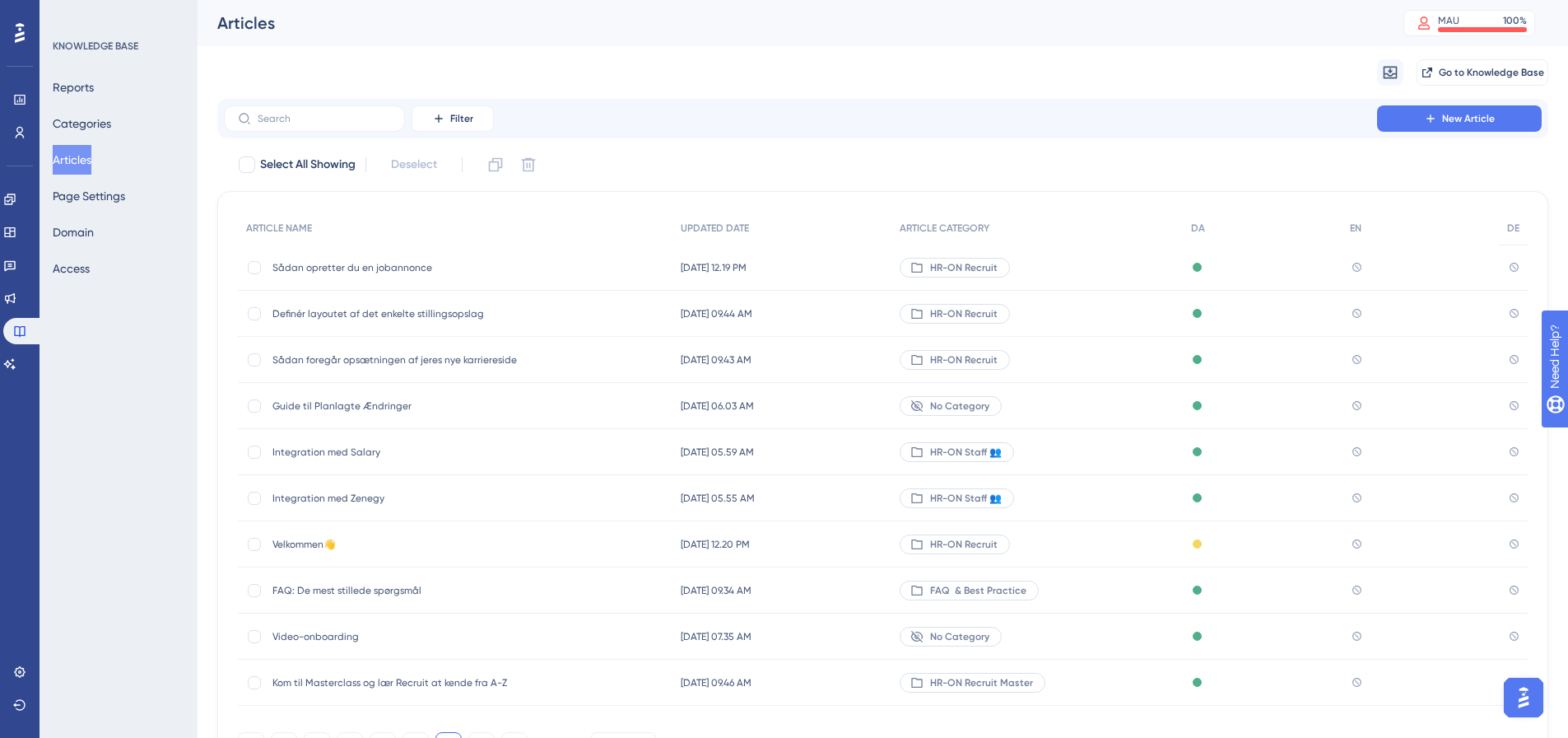
click at [333, 406] on span "Guide til Planlagte Ændringer" at bounding box center [404, 405] width 263 height 13
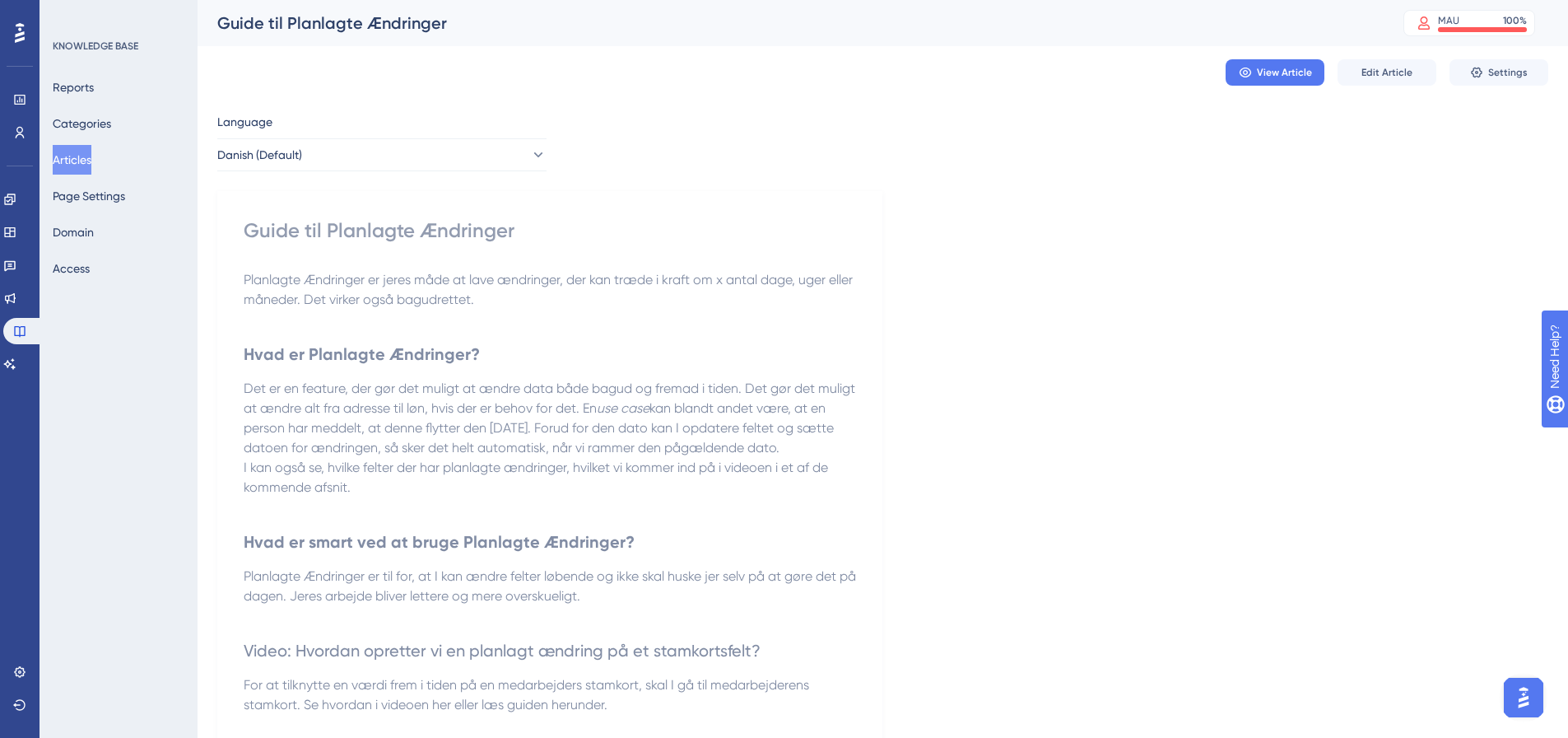
drag, startPoint x: 81, startPoint y: 159, endPoint x: 1005, endPoint y: 417, distance: 959.3
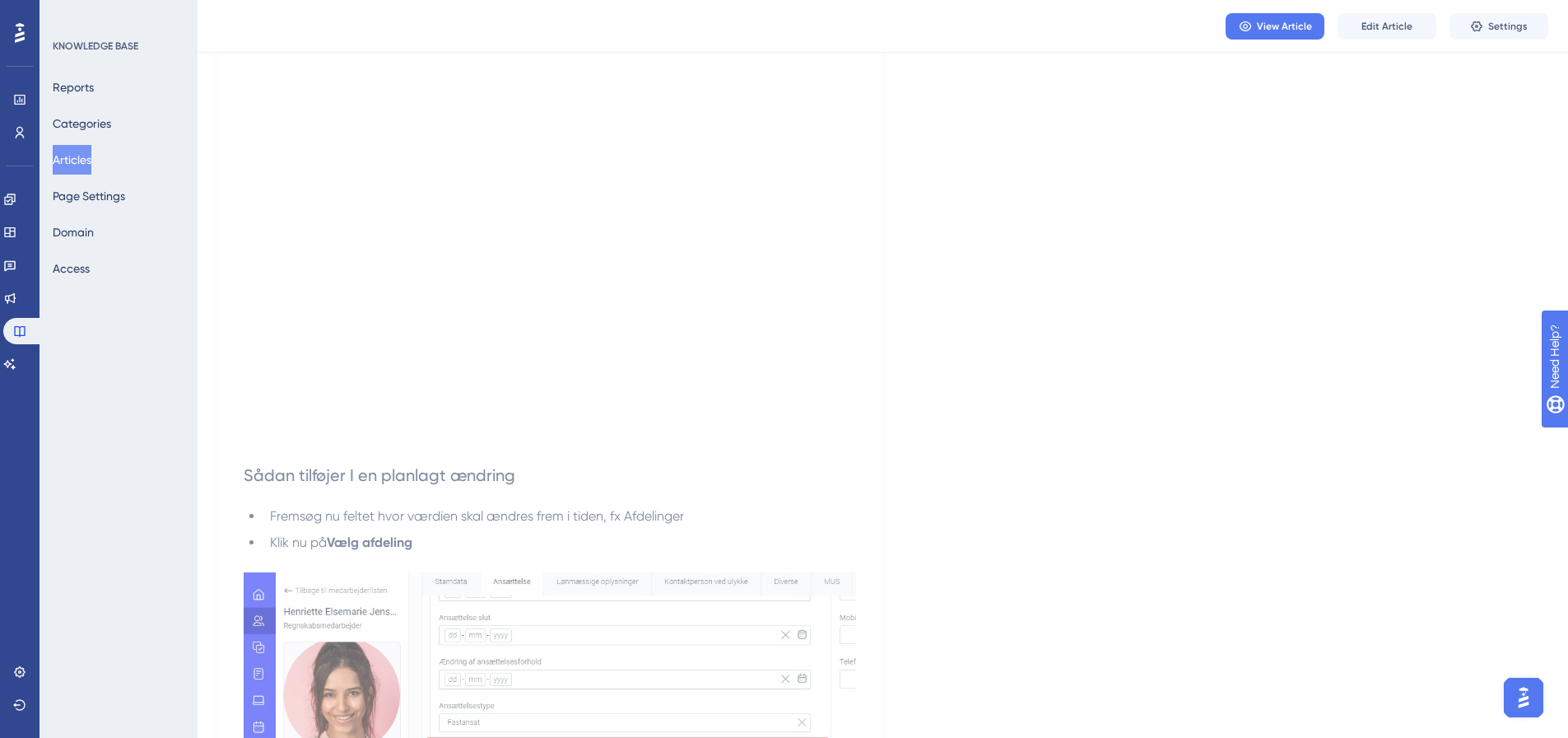
scroll to position [251, 0]
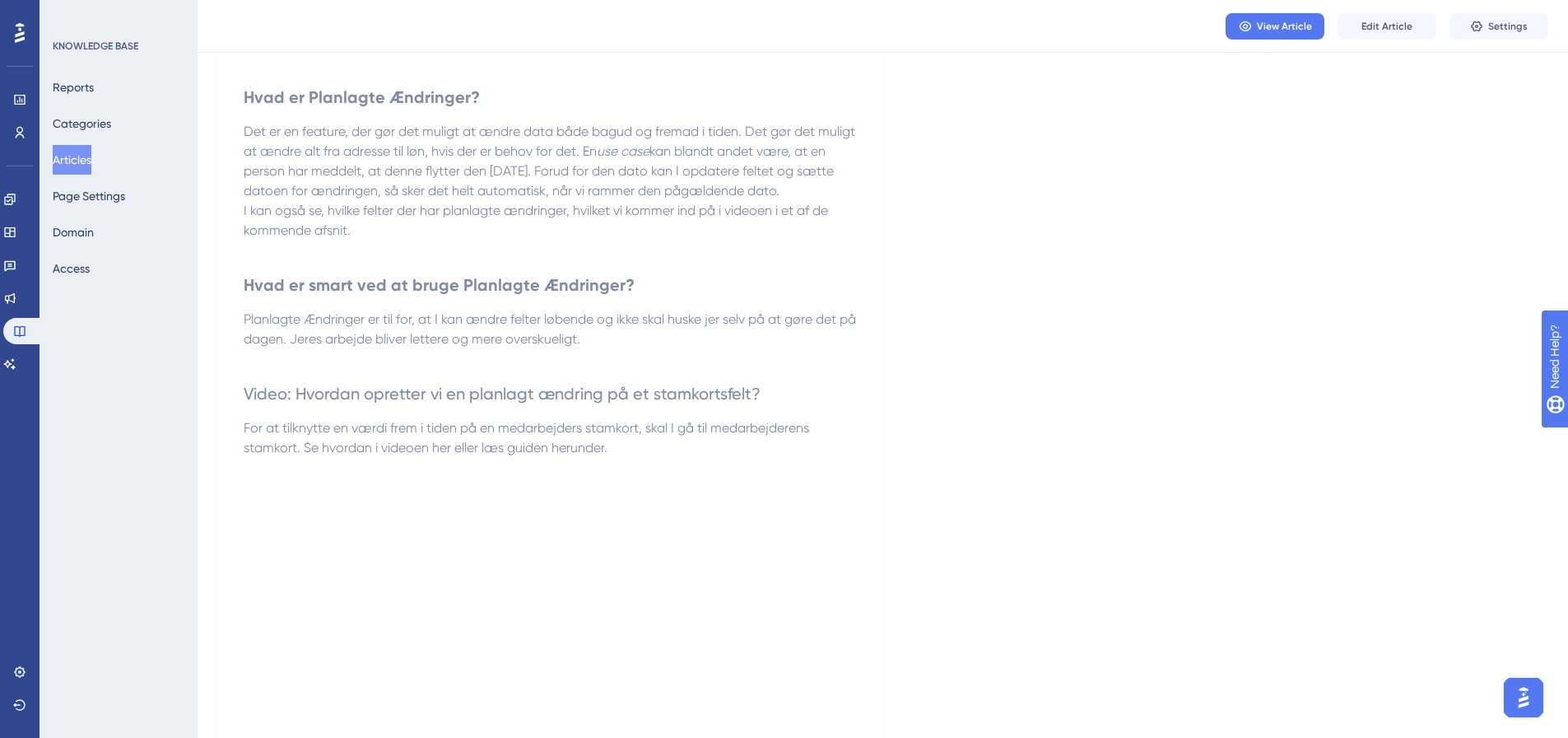
click at [84, 156] on button "Articles" at bounding box center [72, 159] width 38 height 29
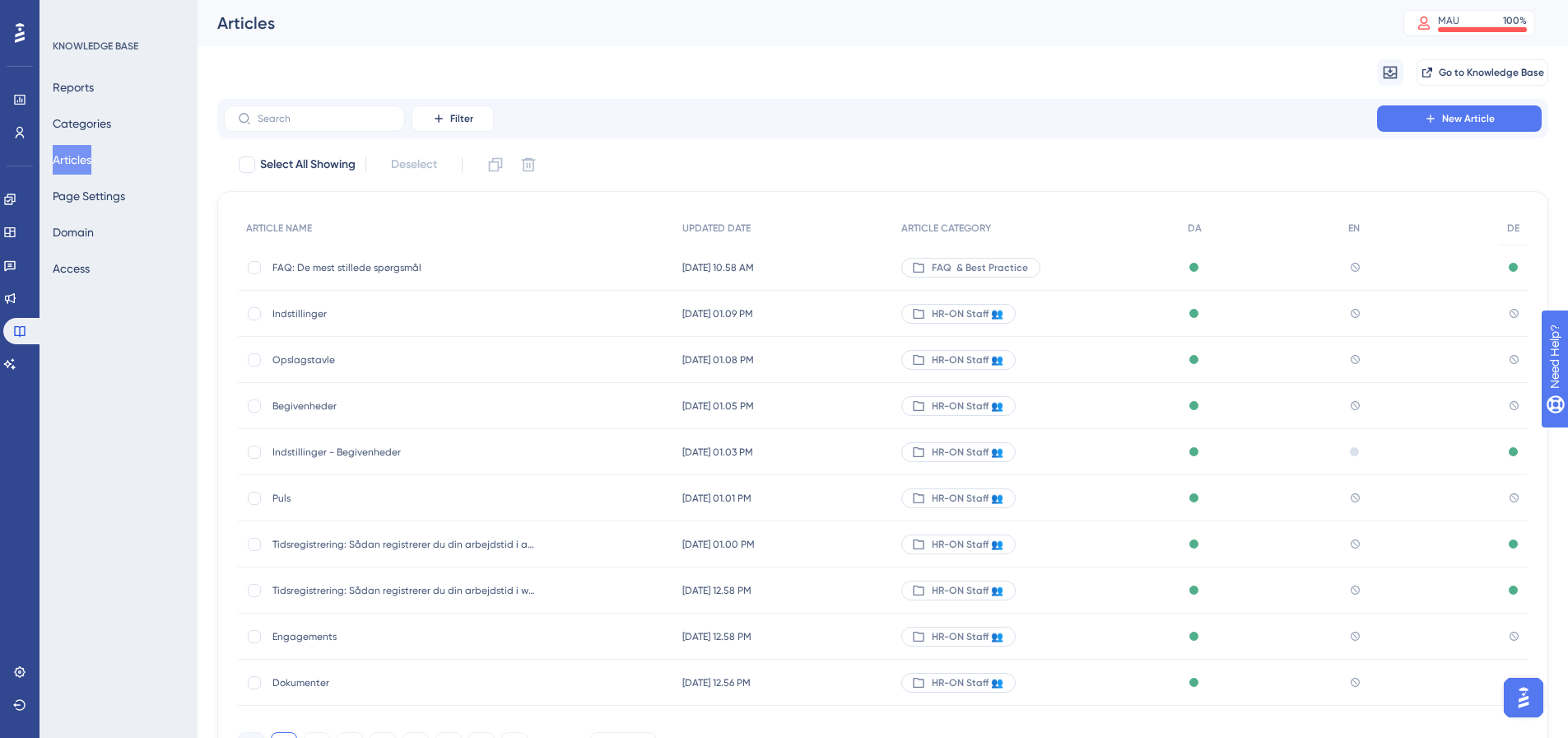
click at [371, 99] on div "Filter New Article" at bounding box center [882, 119] width 1331 height 39
click at [343, 121] on input "text" at bounding box center [324, 119] width 134 height 12
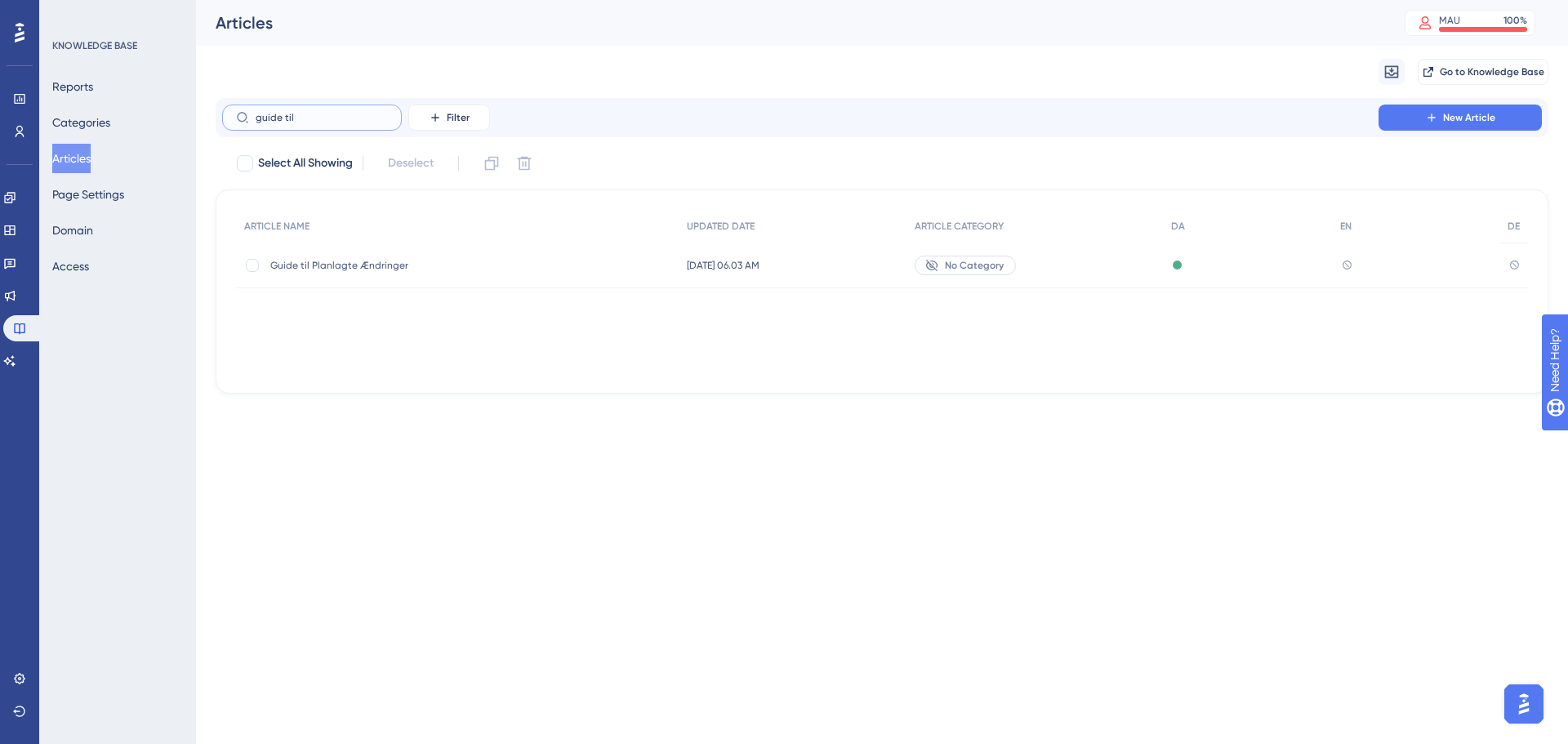
type input "guide til"
